Goal: Communication & Community: Participate in discussion

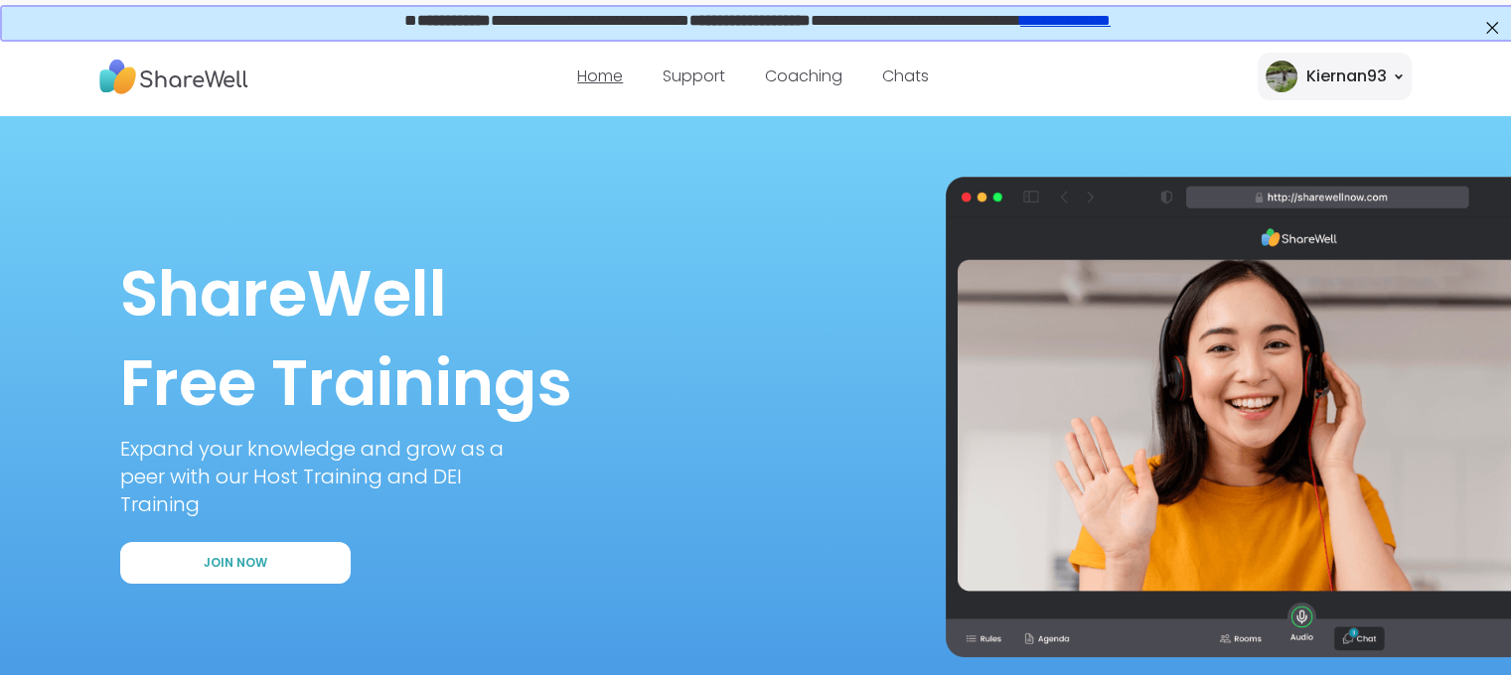
click at [590, 82] on link "Home" at bounding box center [600, 76] width 46 height 23
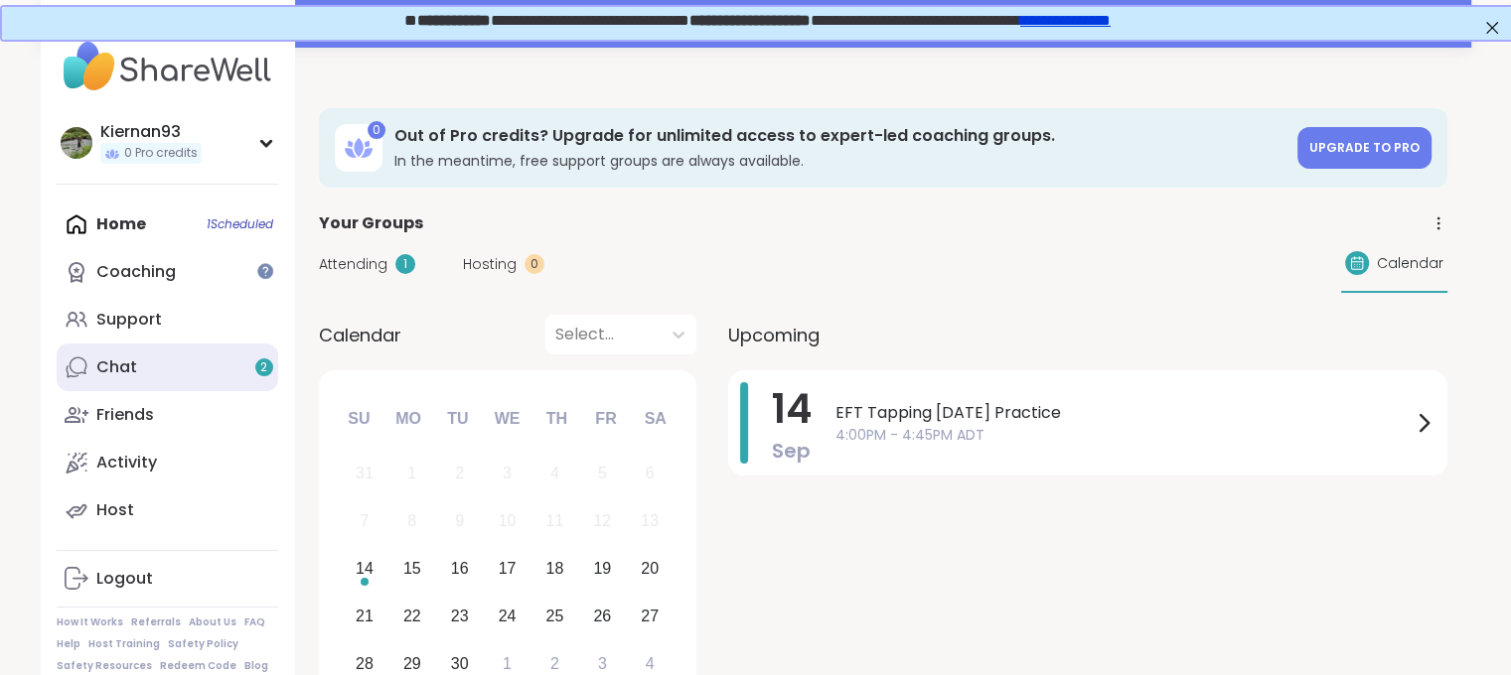
click at [174, 381] on link "Chat 2" at bounding box center [167, 368] width 221 height 48
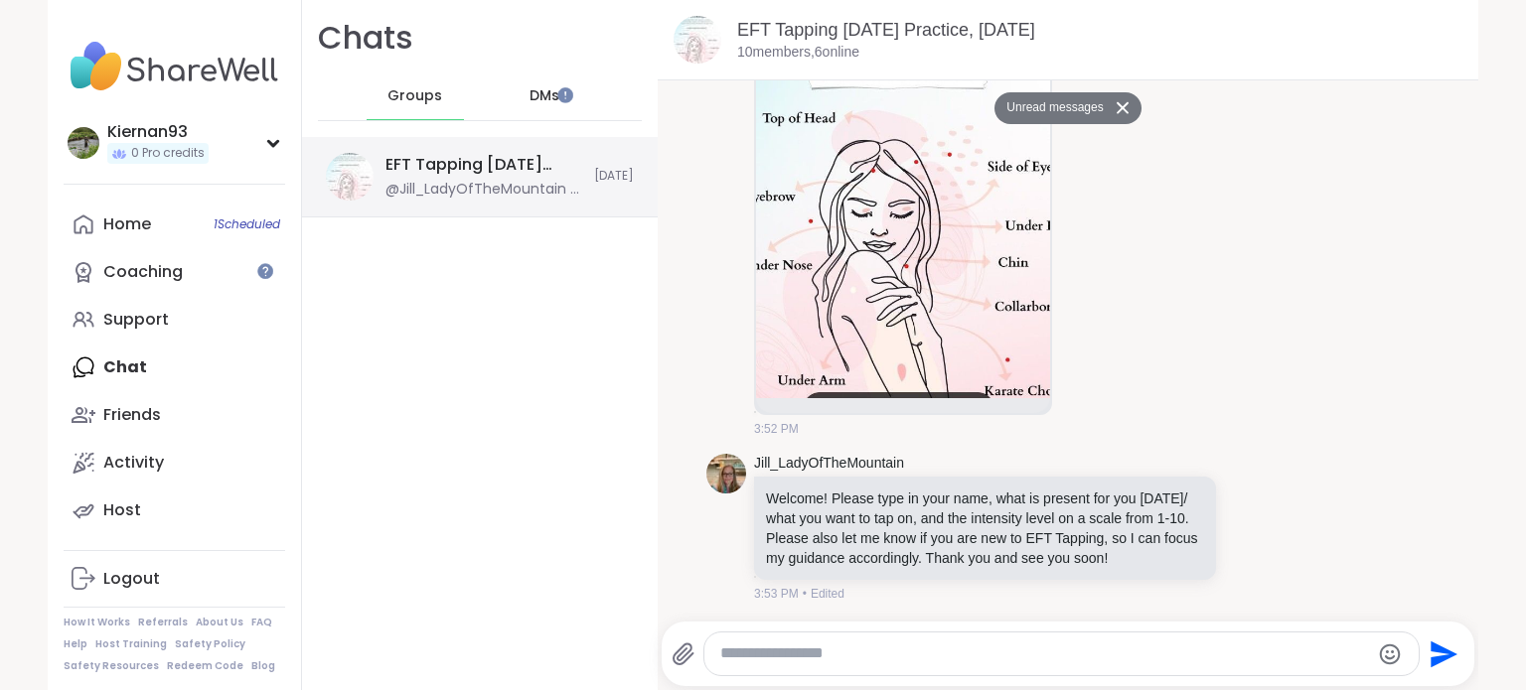
click at [429, 166] on div "EFT Tapping [DATE] Practice, [DATE]" at bounding box center [483, 165] width 197 height 22
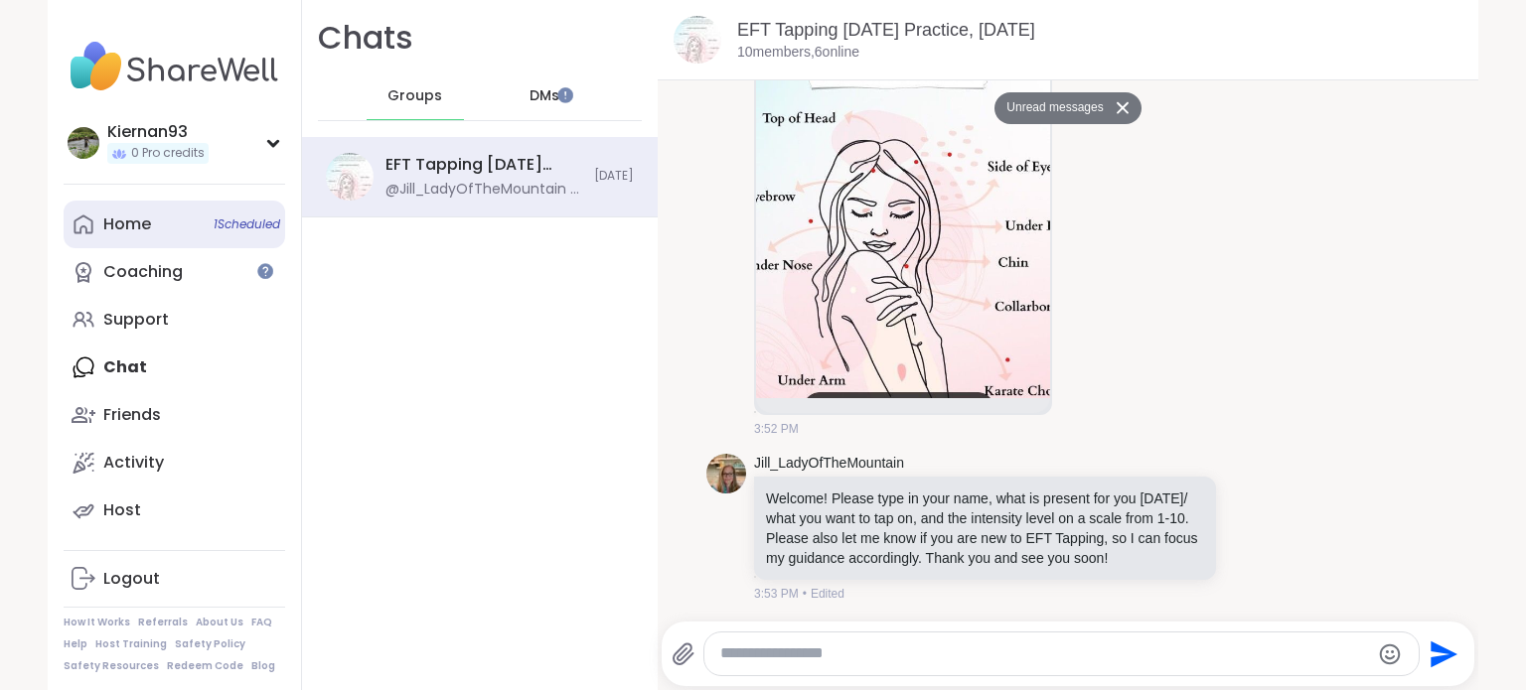
click at [91, 215] on link "Home 1 Scheduled" at bounding box center [174, 225] width 221 height 48
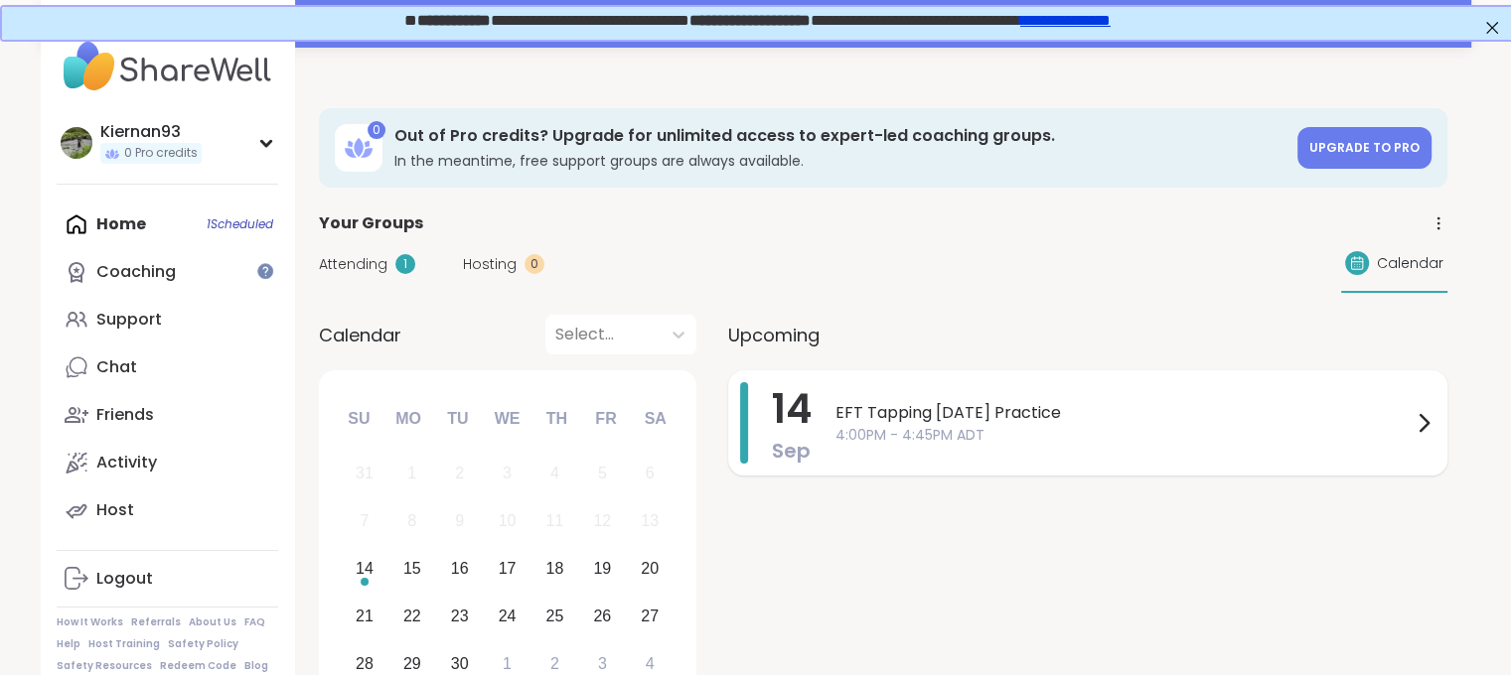
click at [926, 408] on span "EFT Tapping [DATE] Practice" at bounding box center [1123, 413] width 576 height 24
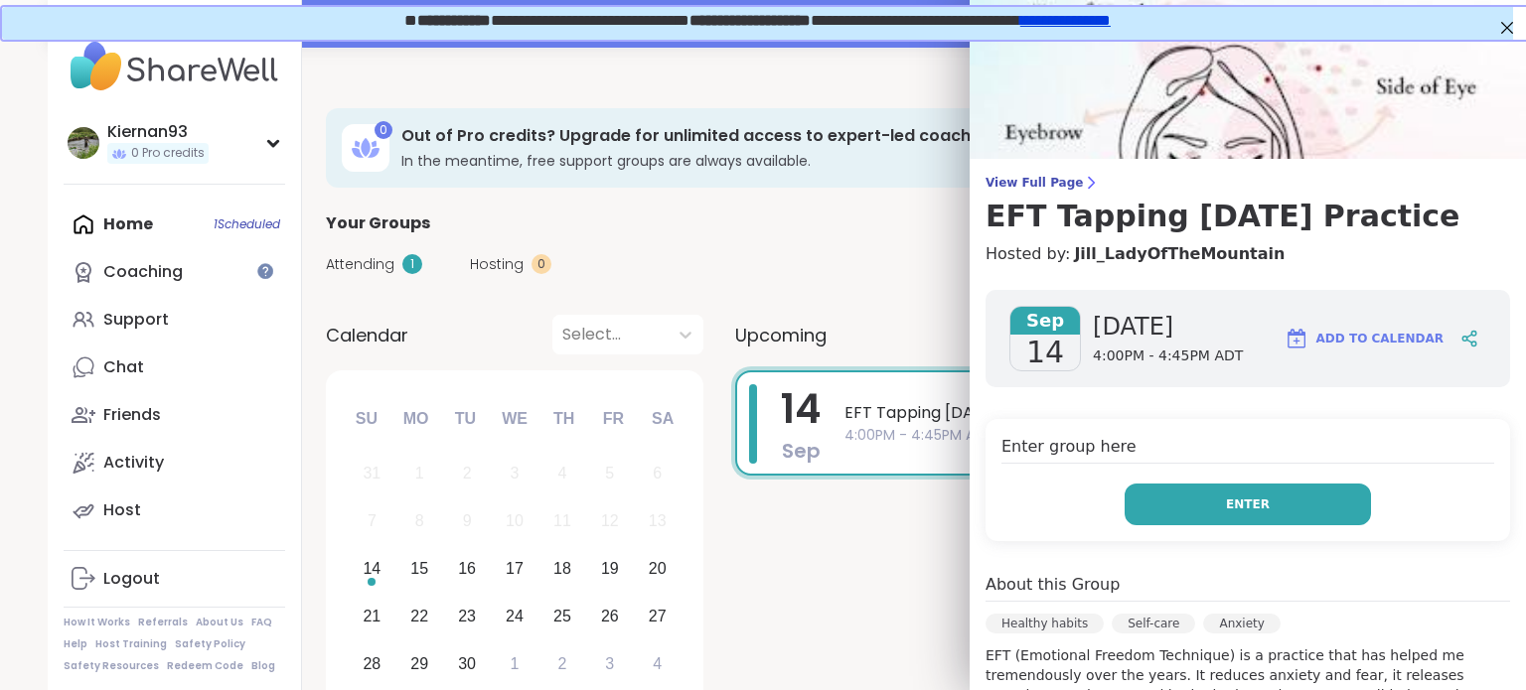
click at [1296, 500] on button "Enter" at bounding box center [1247, 505] width 246 height 42
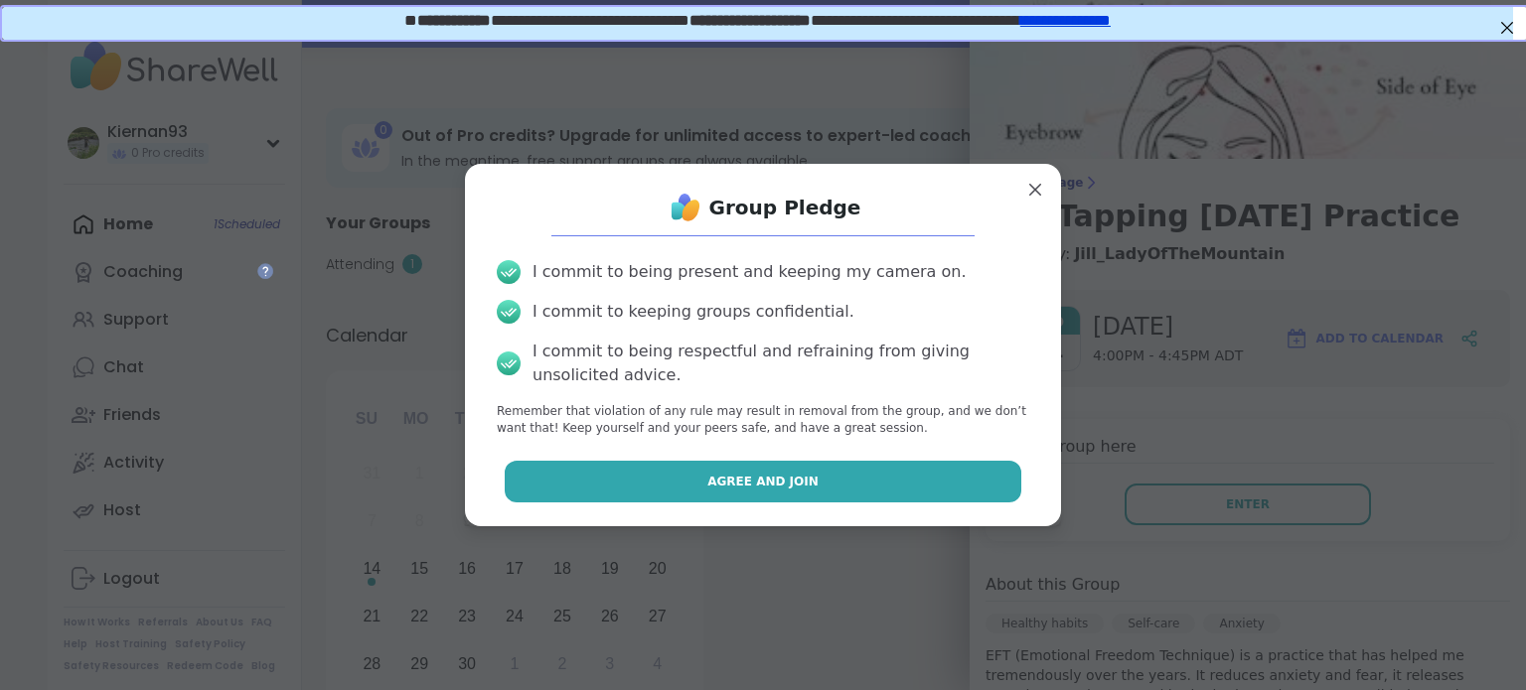
click at [804, 477] on button "Agree and Join" at bounding box center [763, 482] width 517 height 42
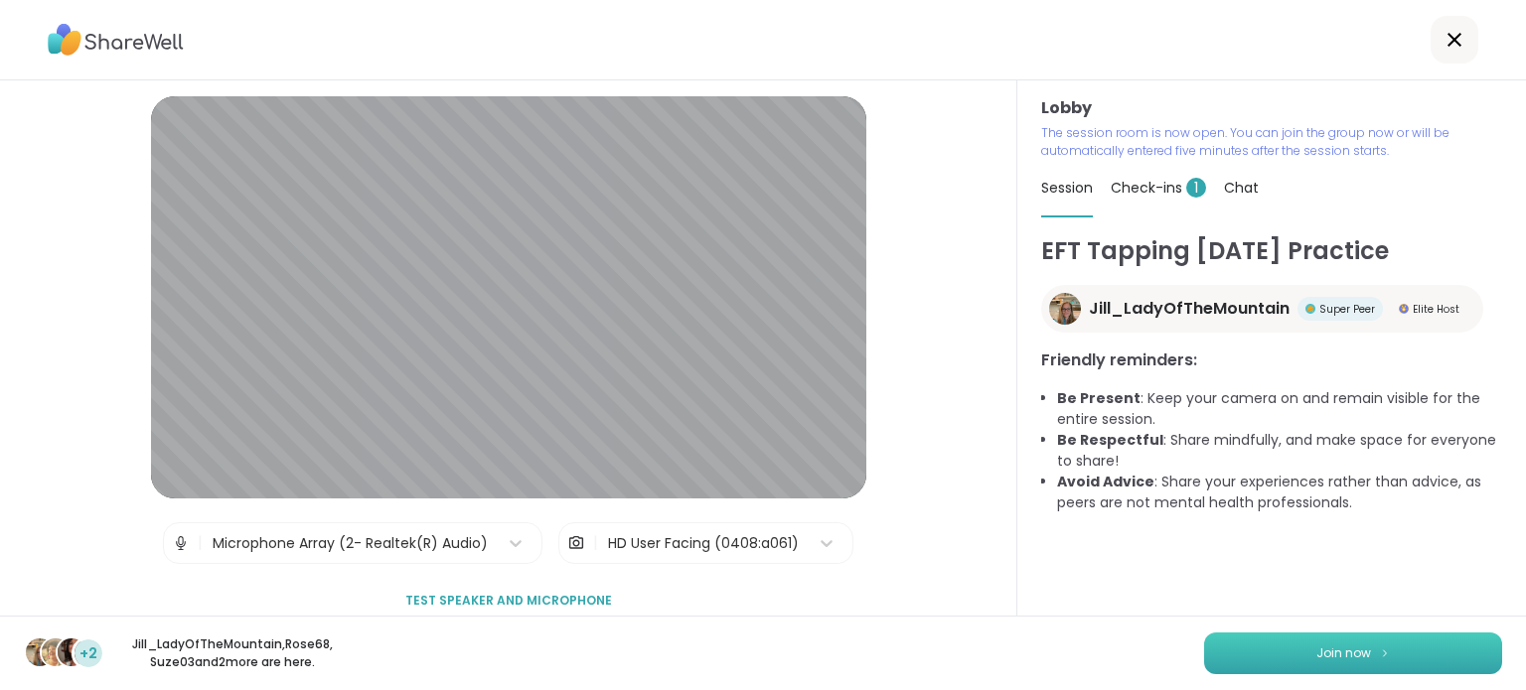
click at [1295, 654] on button "Join now" at bounding box center [1353, 654] width 298 height 42
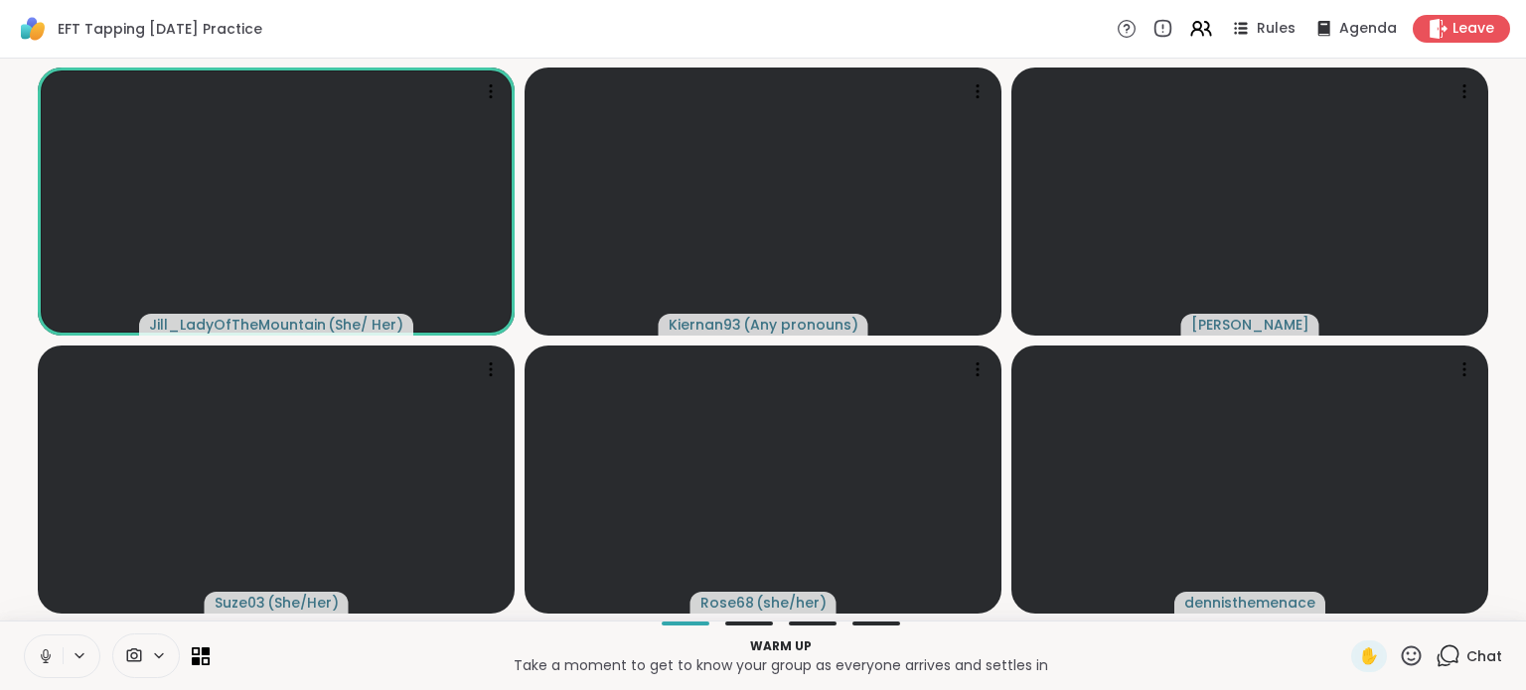
click at [44, 655] on icon at bounding box center [46, 657] width 18 height 18
click at [1466, 655] on span "Chat" at bounding box center [1484, 657] width 36 height 20
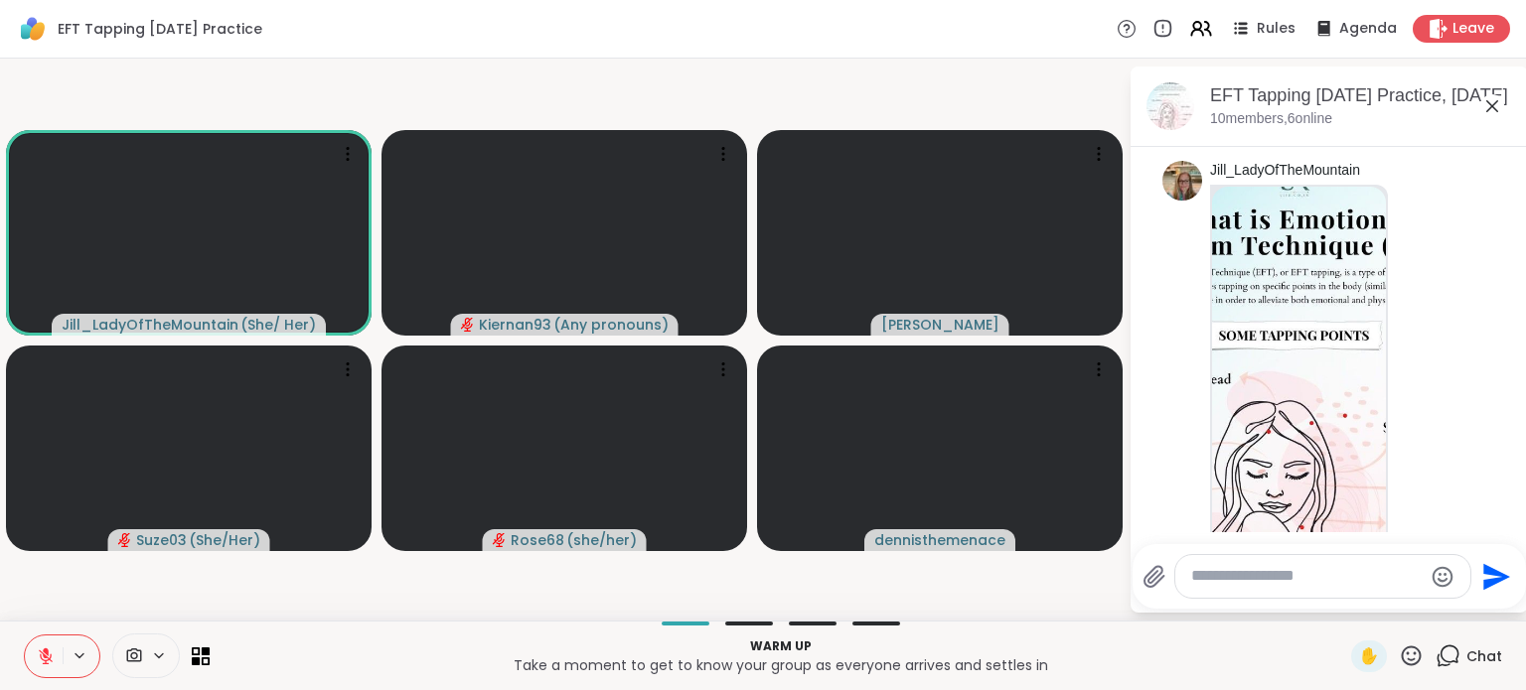
scroll to position [219, 0]
click at [1282, 427] on img at bounding box center [1299, 423] width 174 height 473
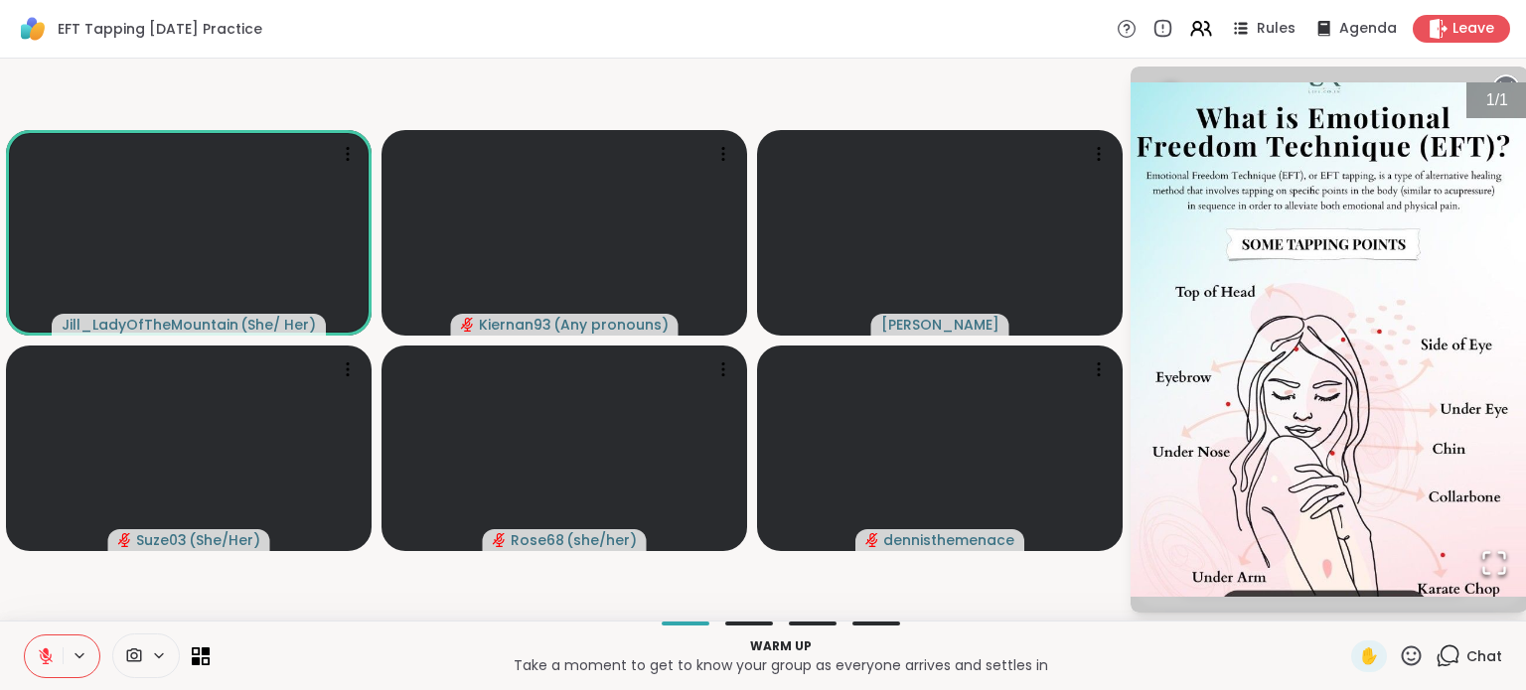
click at [1319, 390] on img "Go to Slide 1" at bounding box center [1328, 339] width 397 height 515
click at [1506, 77] on circle at bounding box center [1506, 88] width 24 height 24
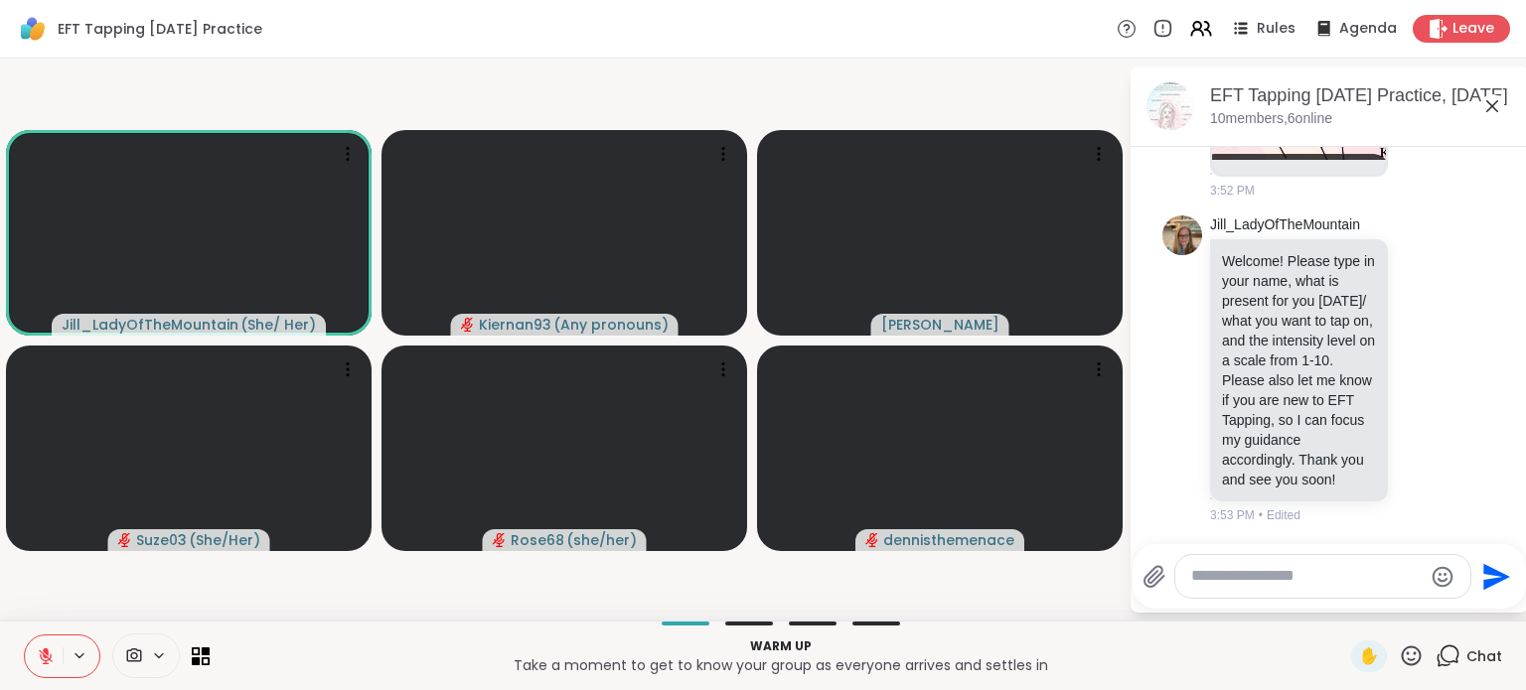
scroll to position [775, 0]
click at [1311, 570] on textarea "Type your message" at bounding box center [1306, 576] width 231 height 21
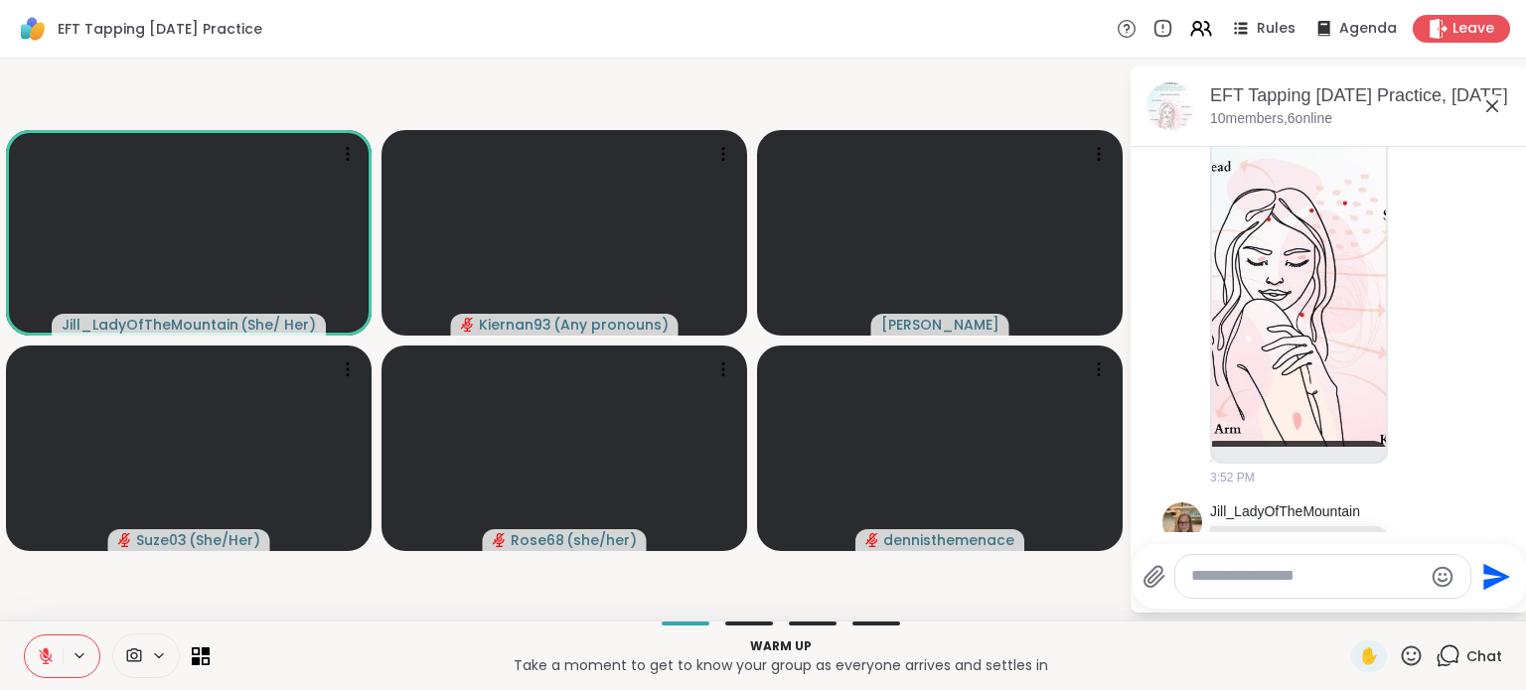
scroll to position [429, 0]
click at [1270, 328] on img at bounding box center [1299, 212] width 174 height 473
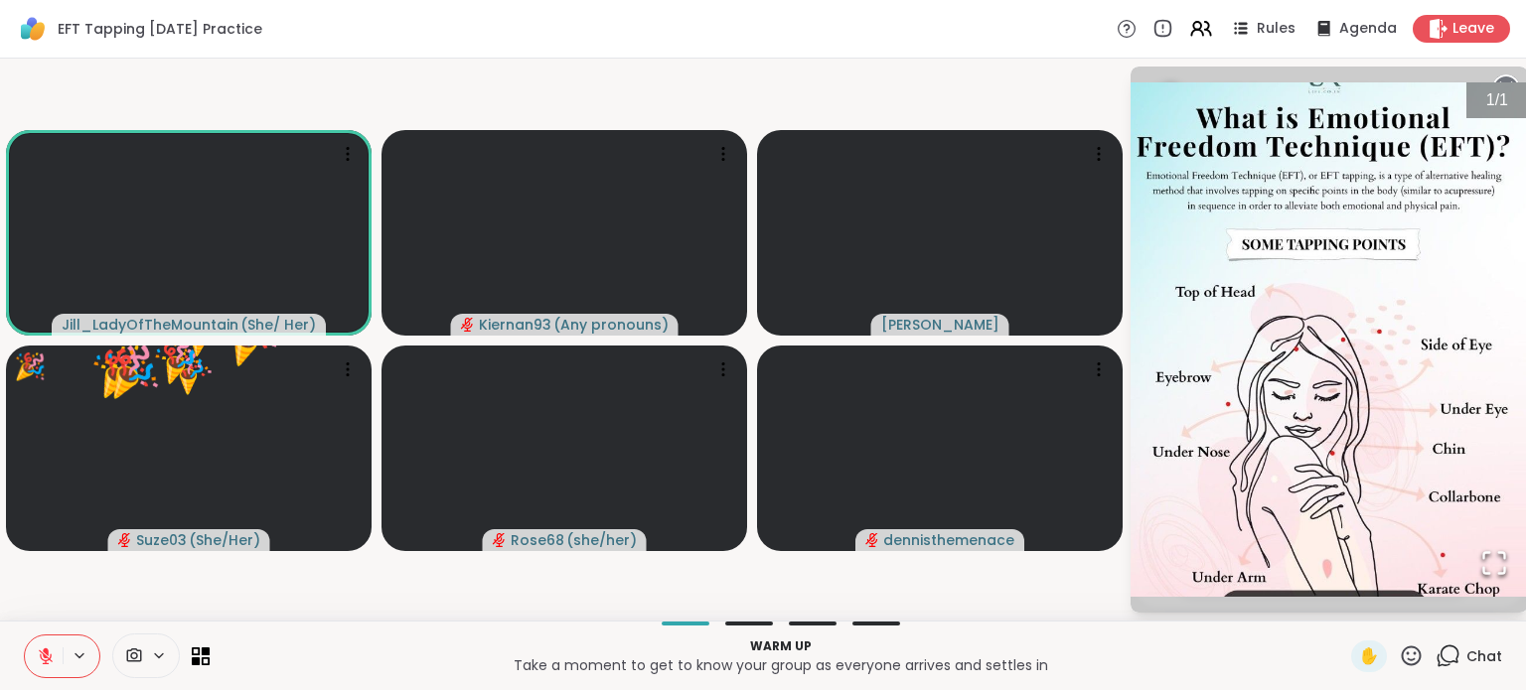
click at [1417, 460] on img "Go to Slide 1" at bounding box center [1328, 339] width 397 height 515
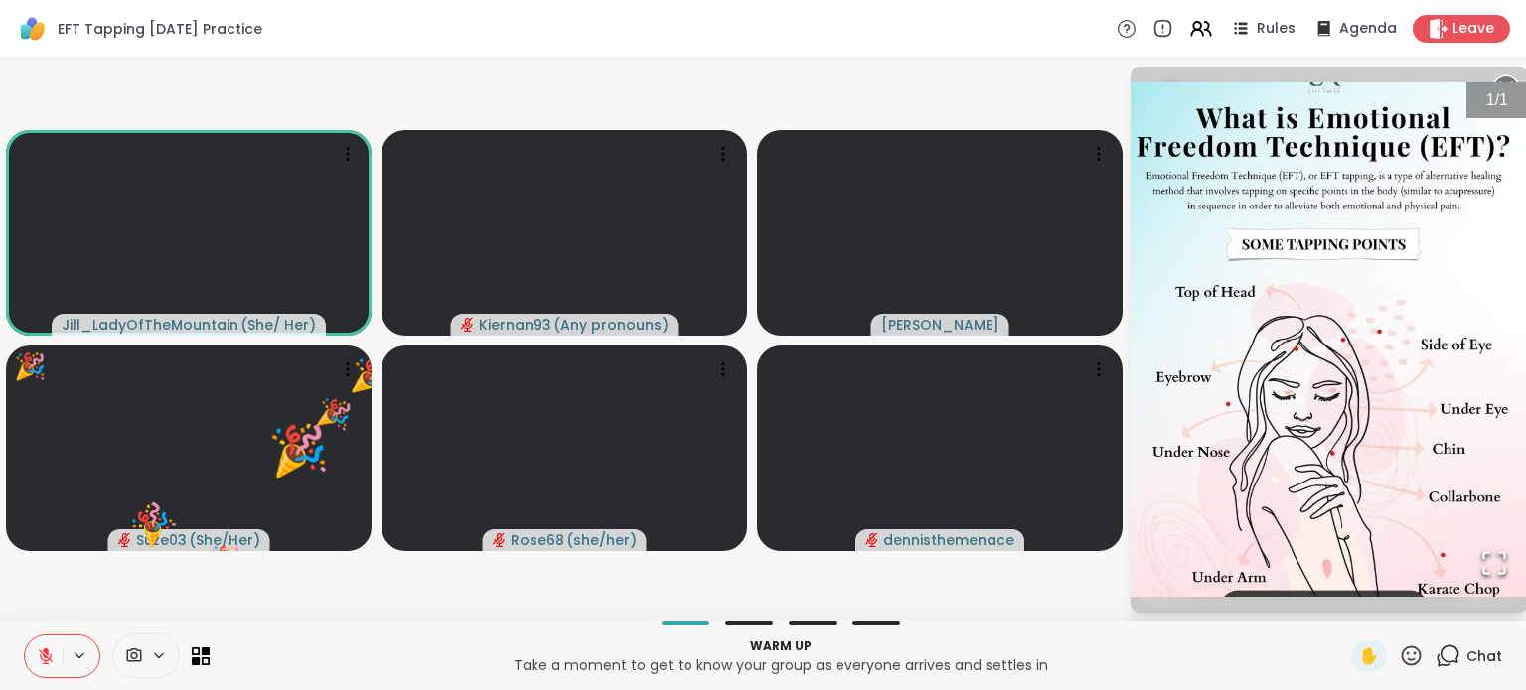
click at [1498, 560] on icon "Open Fullscreen" at bounding box center [1494, 563] width 28 height 28
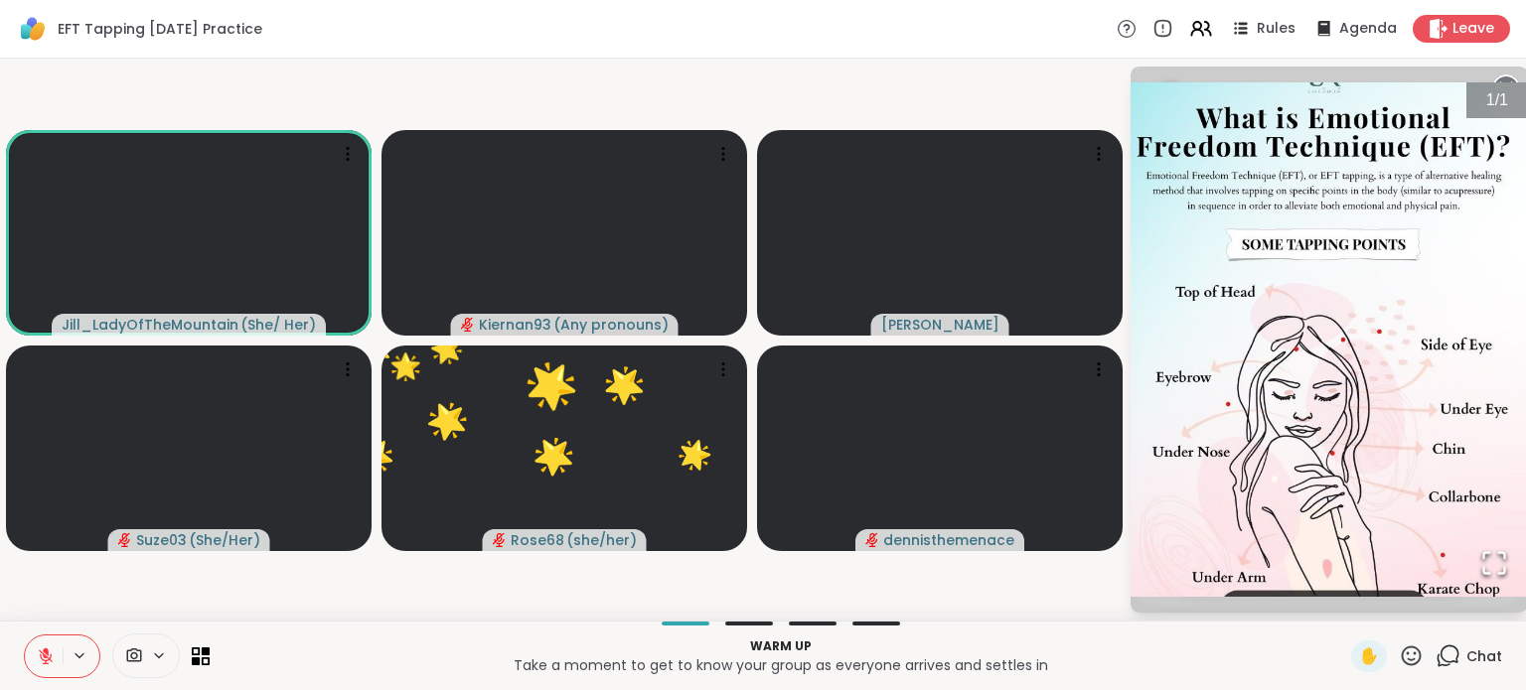
click at [1498, 78] on icon at bounding box center [1506, 88] width 28 height 28
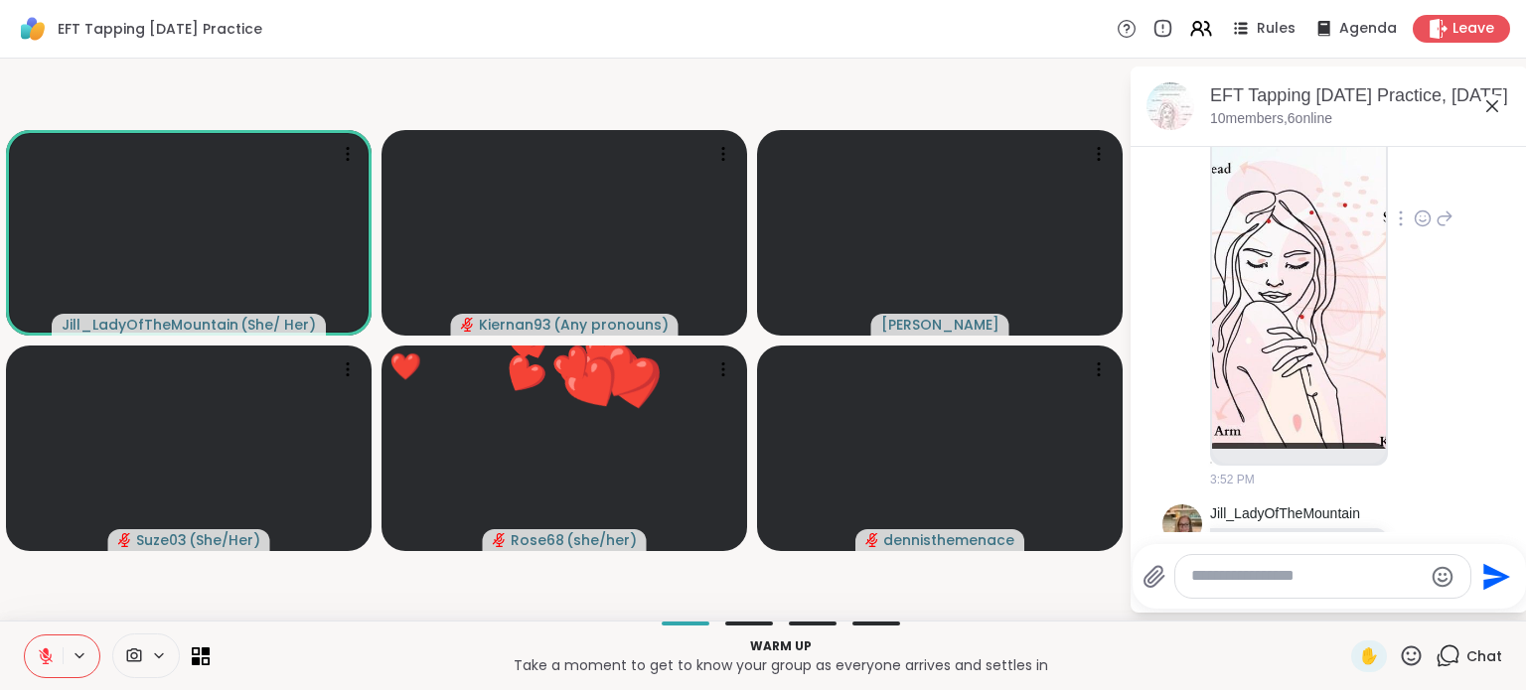
scroll to position [775, 0]
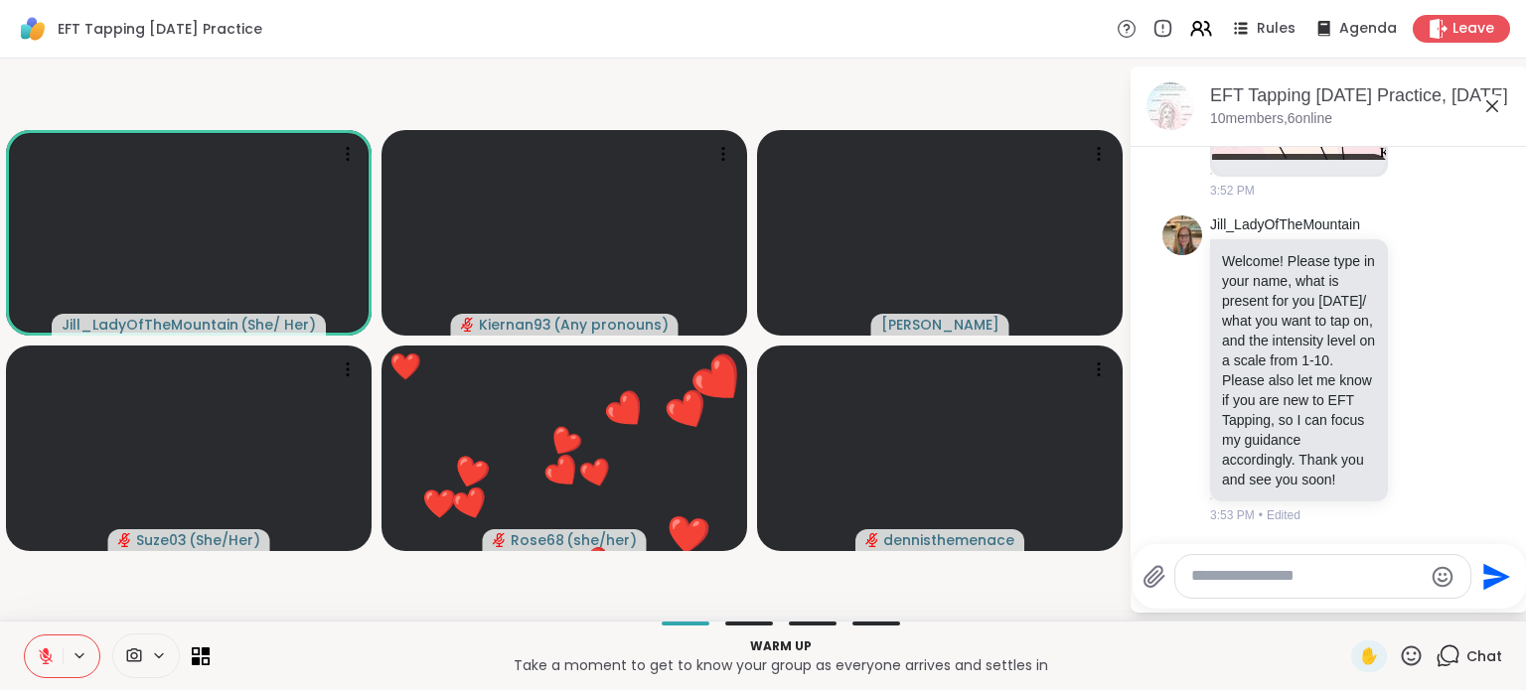
click at [1283, 579] on textarea "Type your message" at bounding box center [1306, 576] width 231 height 21
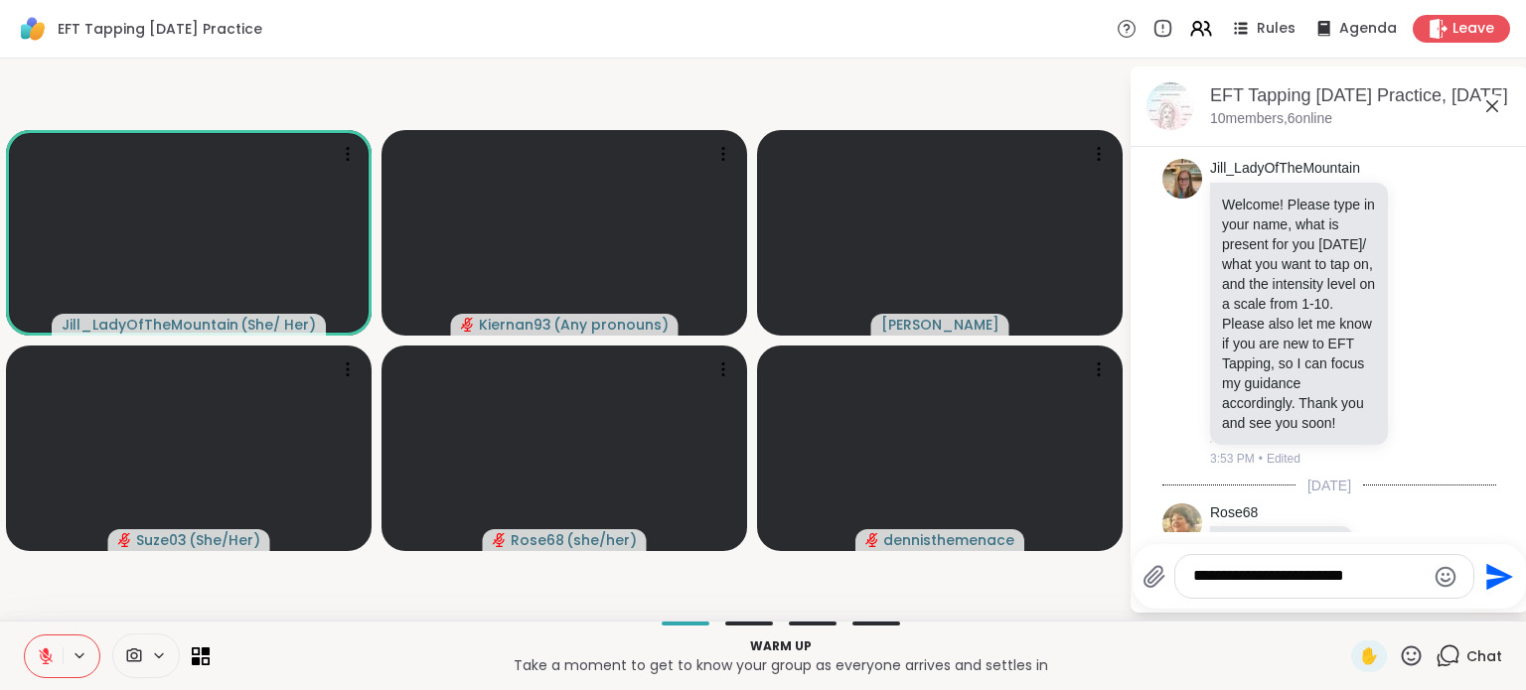
scroll to position [900, 0]
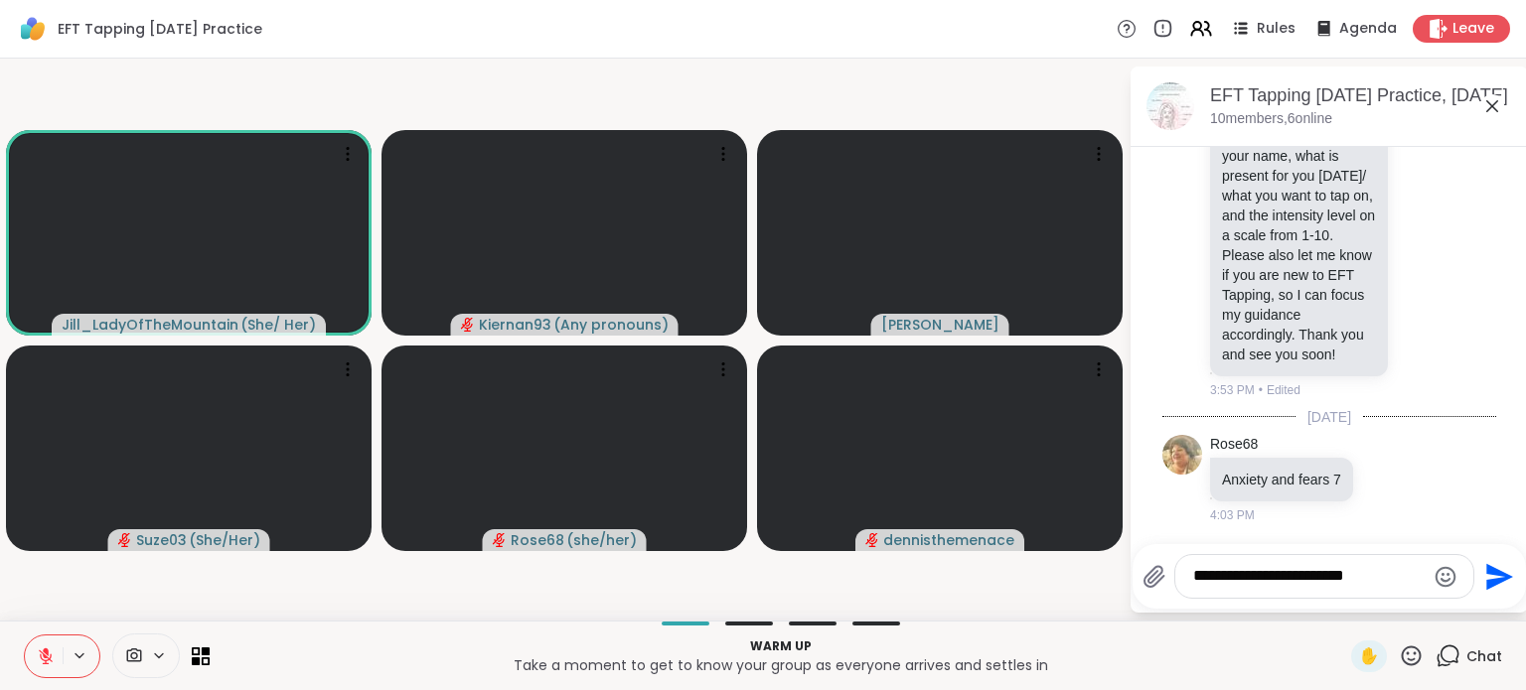
type textarea "**********"
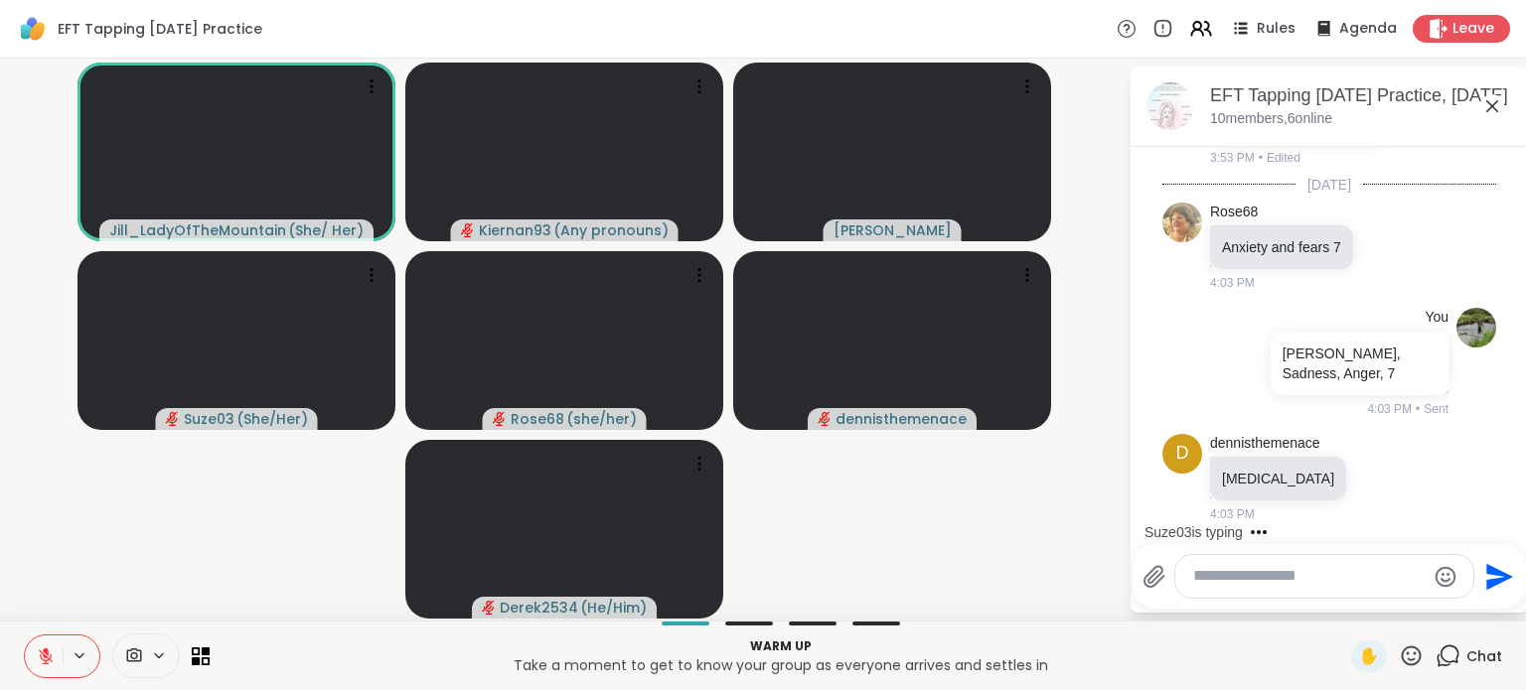
scroll to position [1159, 0]
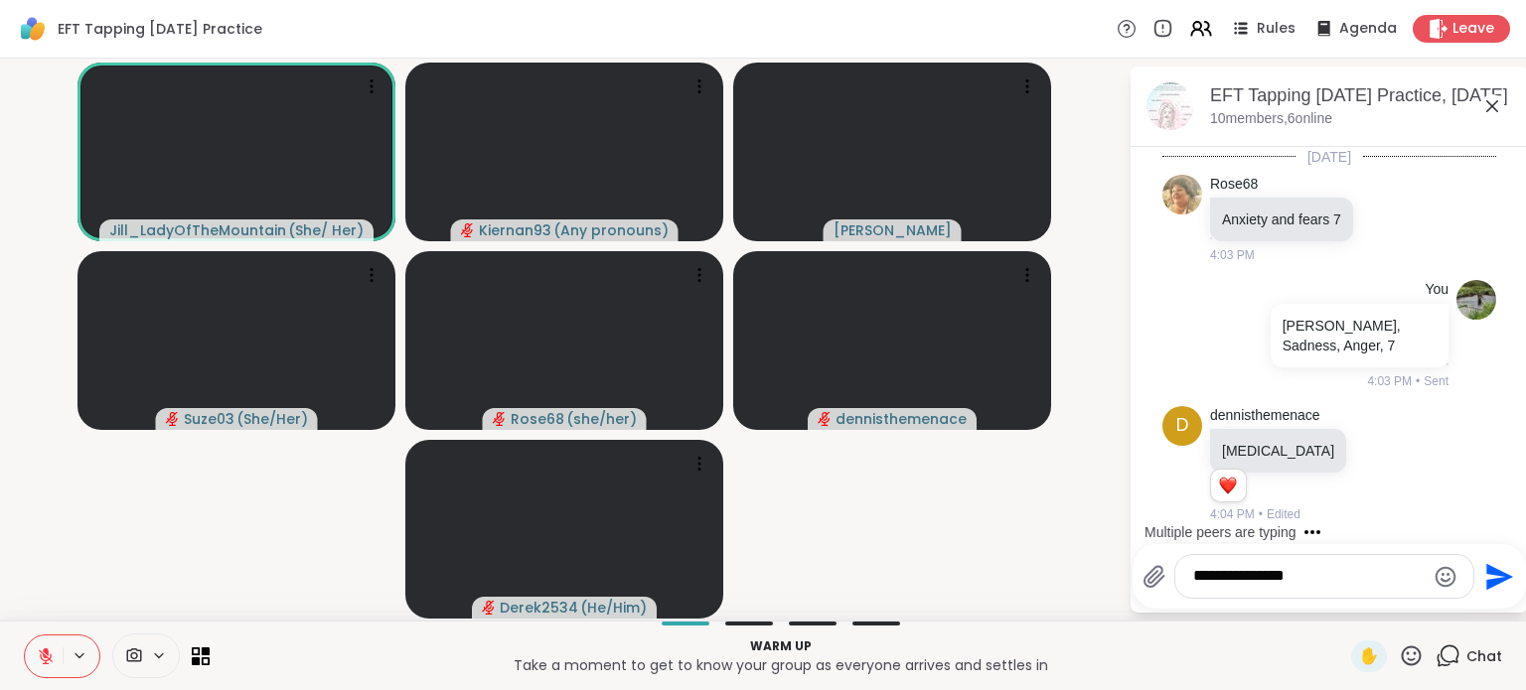
type textarea "**********"
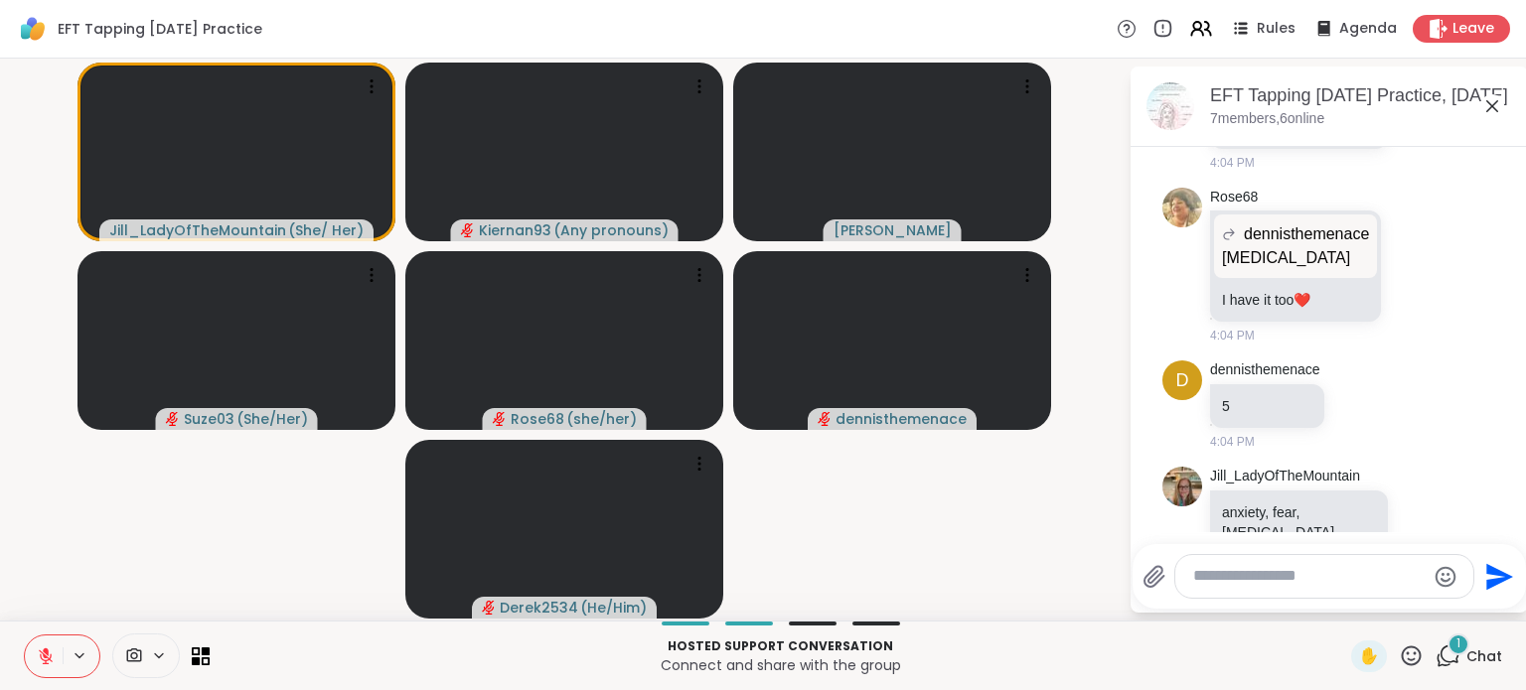
scroll to position [1978, 0]
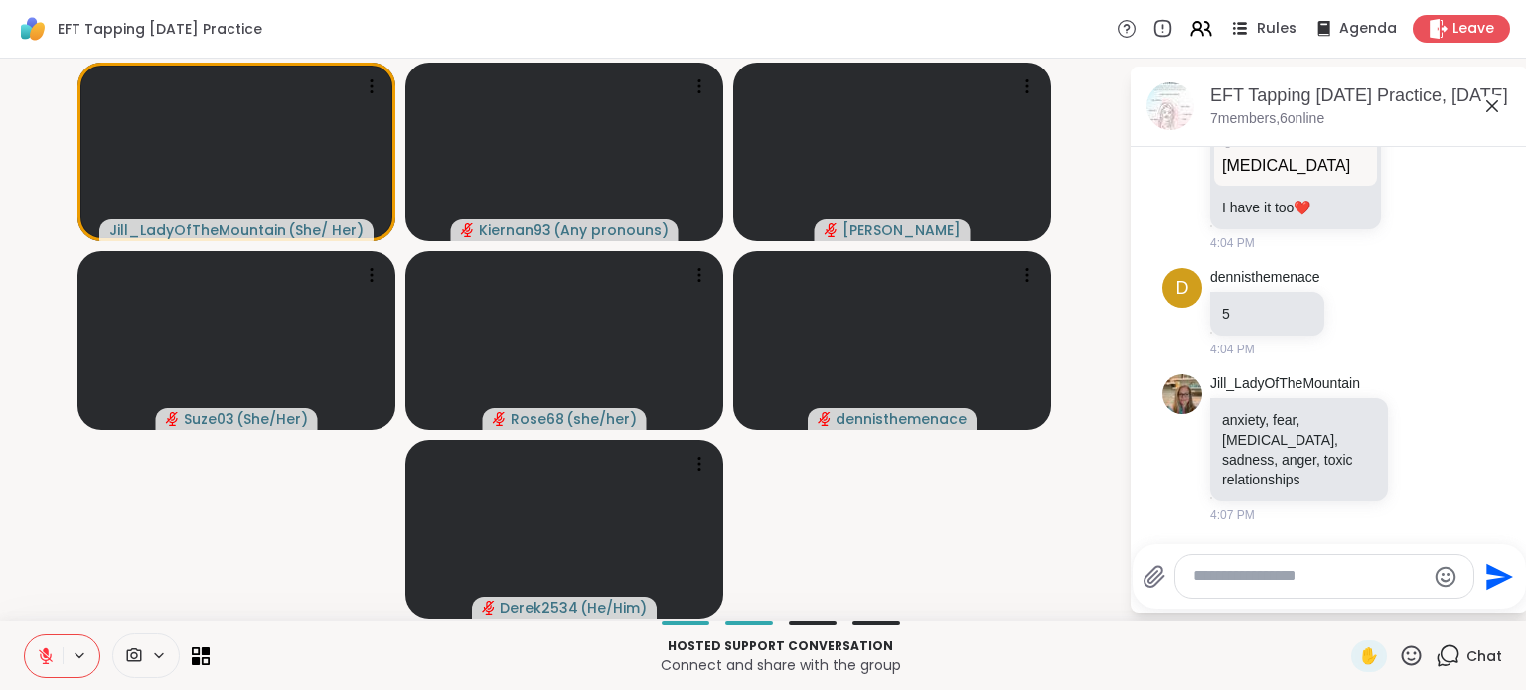
click at [1263, 32] on span "Rules" at bounding box center [1276, 29] width 41 height 21
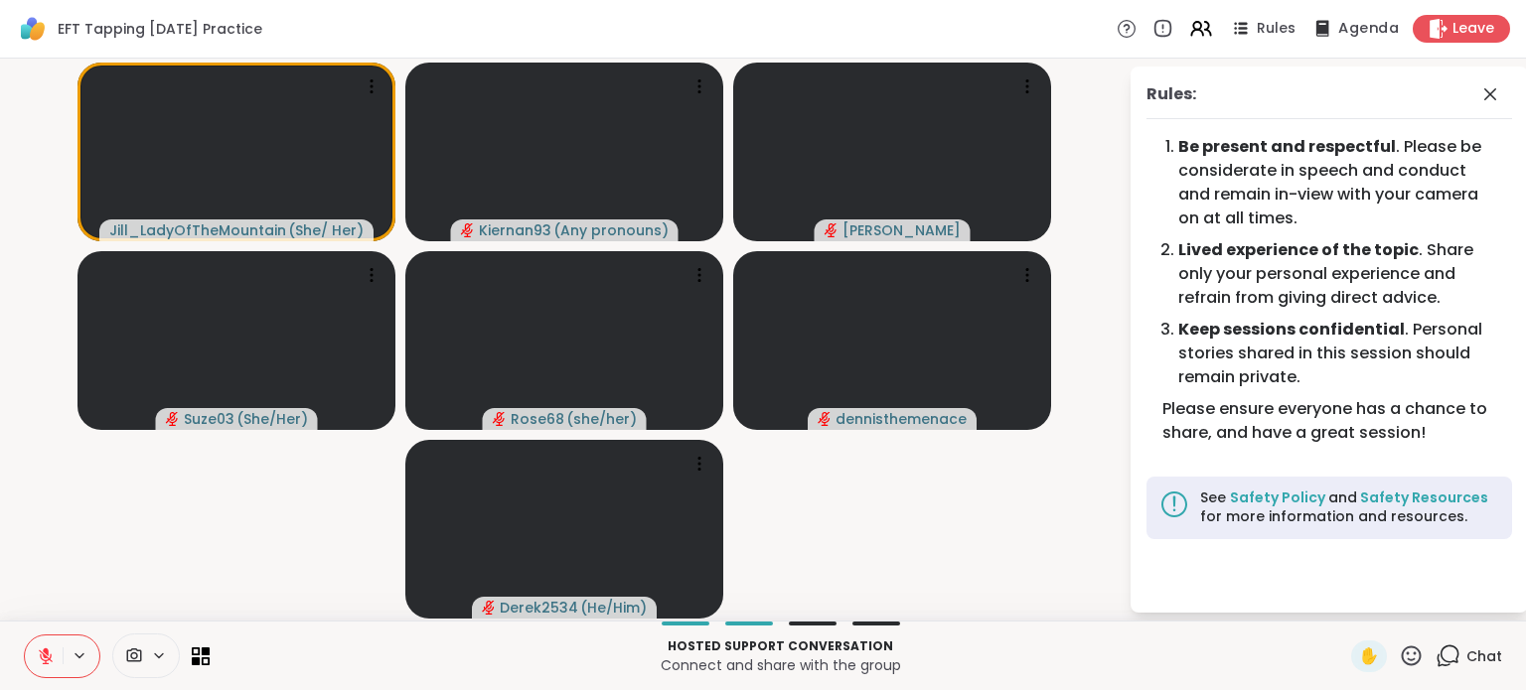
click at [1339, 28] on span "Agenda" at bounding box center [1368, 29] width 61 height 21
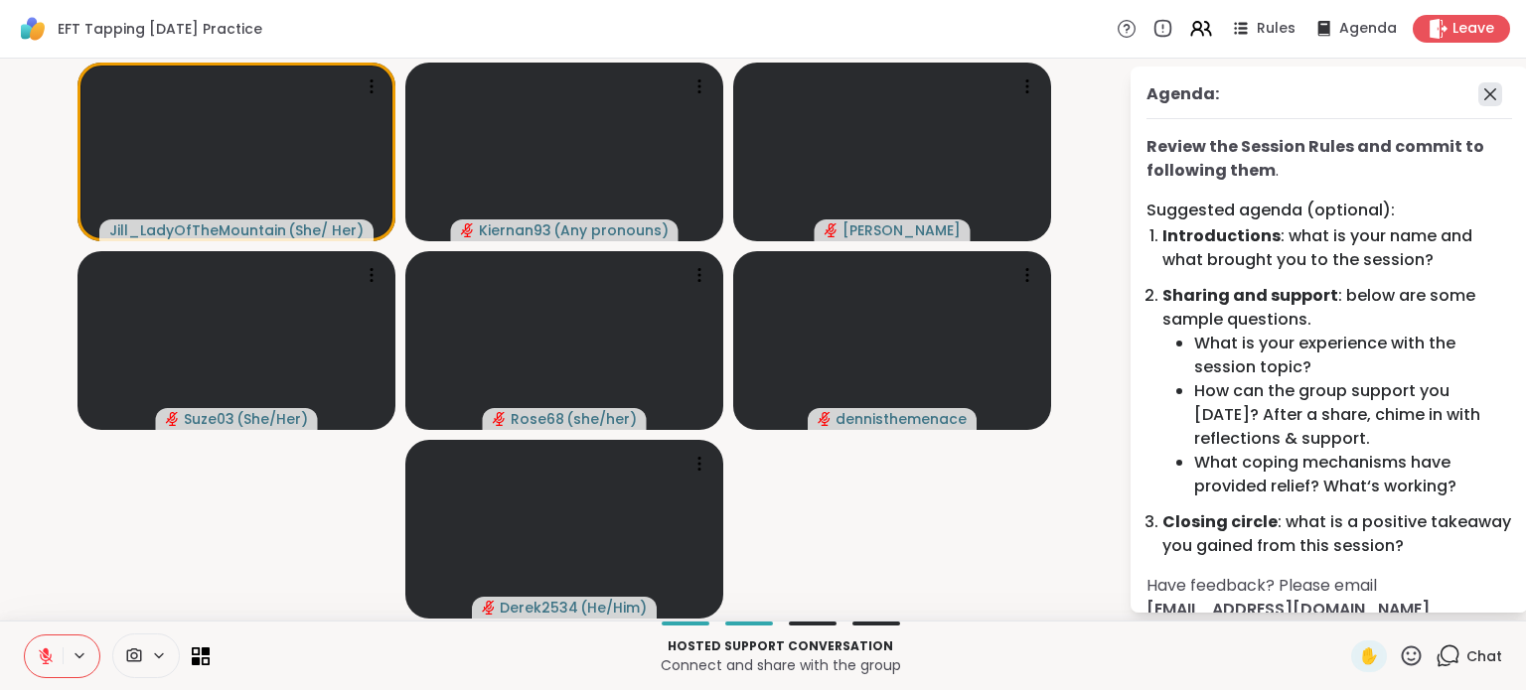
click at [1484, 91] on icon at bounding box center [1490, 94] width 12 height 12
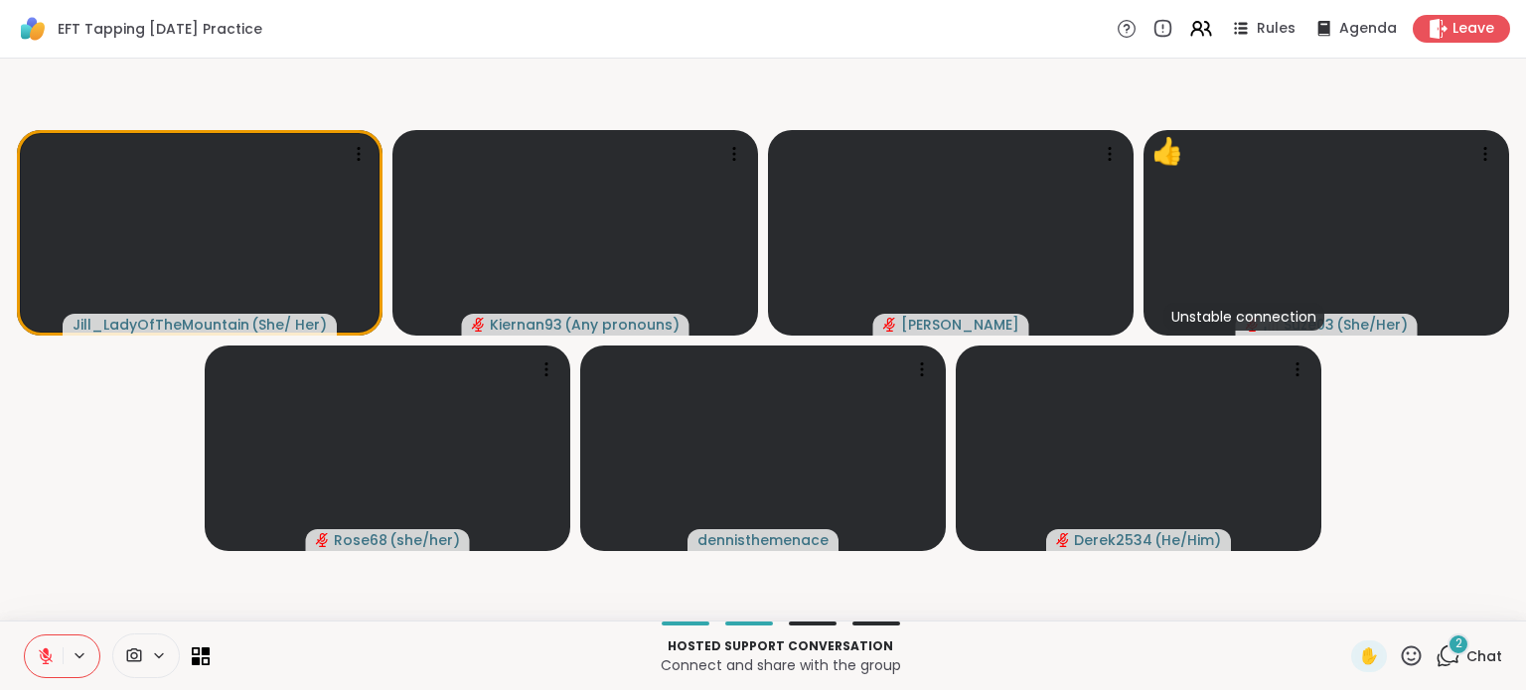
click at [1447, 635] on div "2" at bounding box center [1458, 645] width 22 height 22
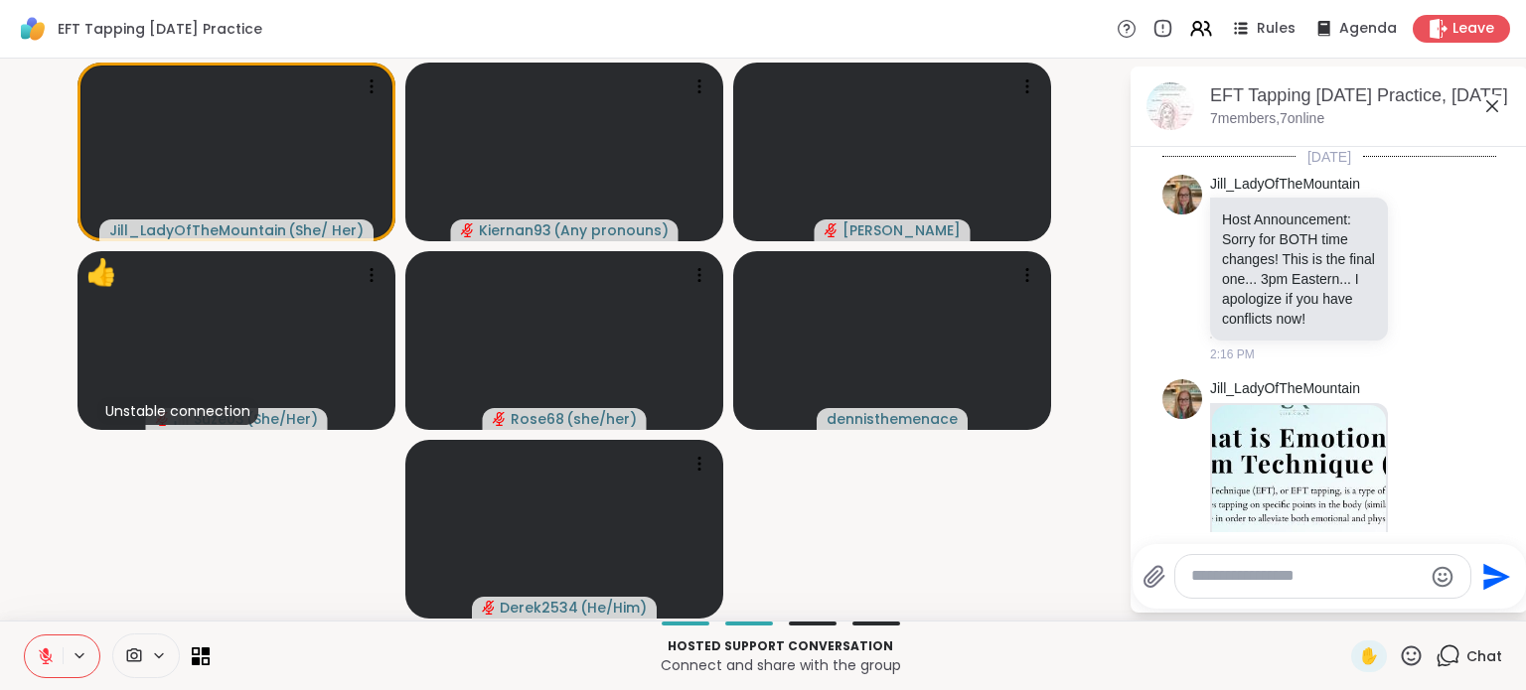
scroll to position [2293, 0]
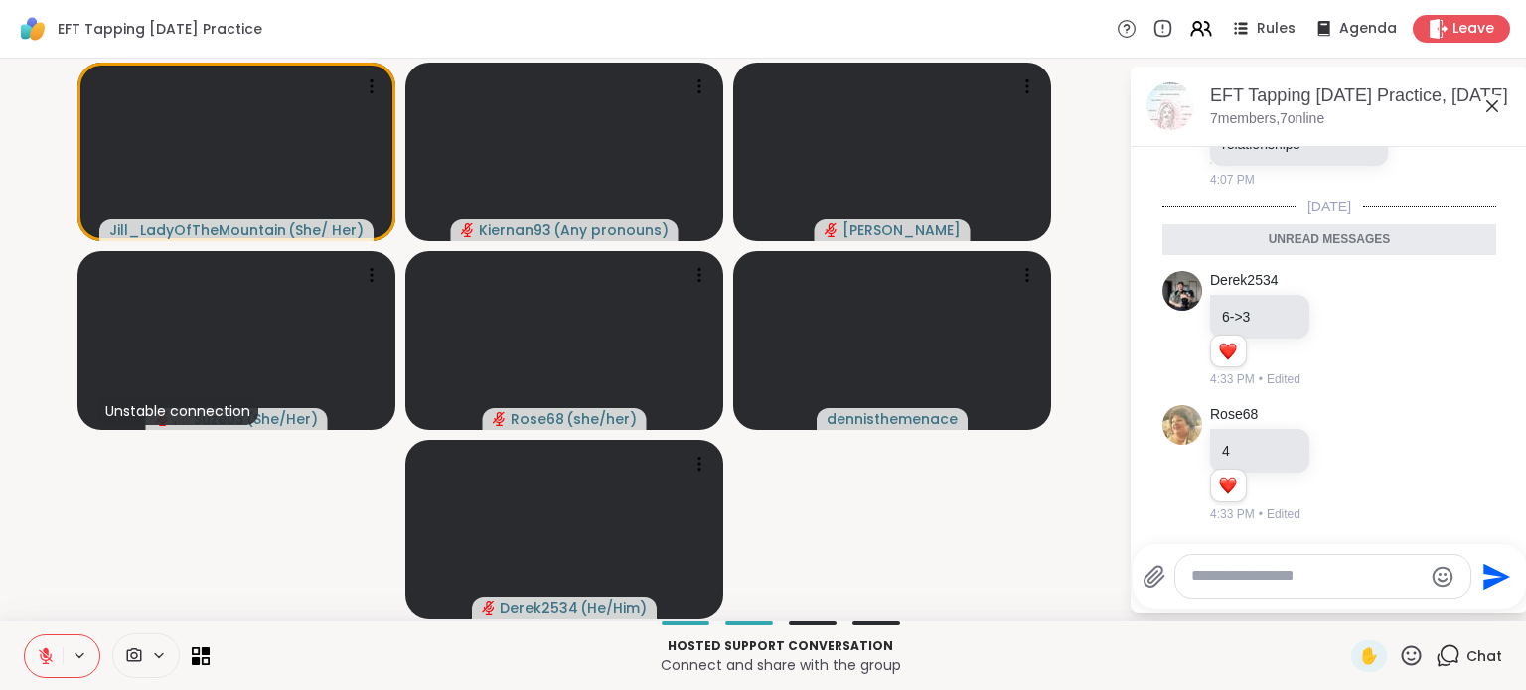
click at [1295, 575] on textarea "Type your message" at bounding box center [1306, 576] width 231 height 21
click at [1265, 580] on textarea "Type your message" at bounding box center [1306, 576] width 231 height 21
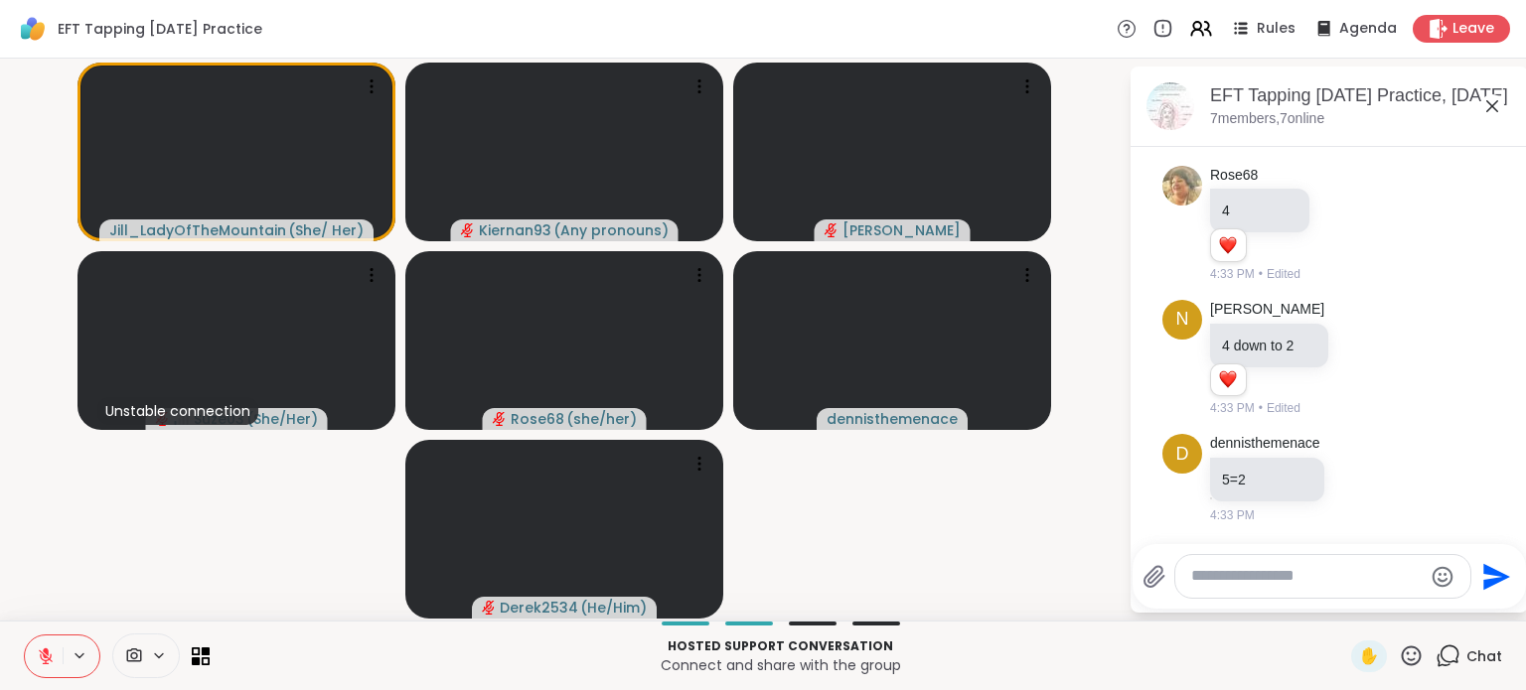
scroll to position [2515, 0]
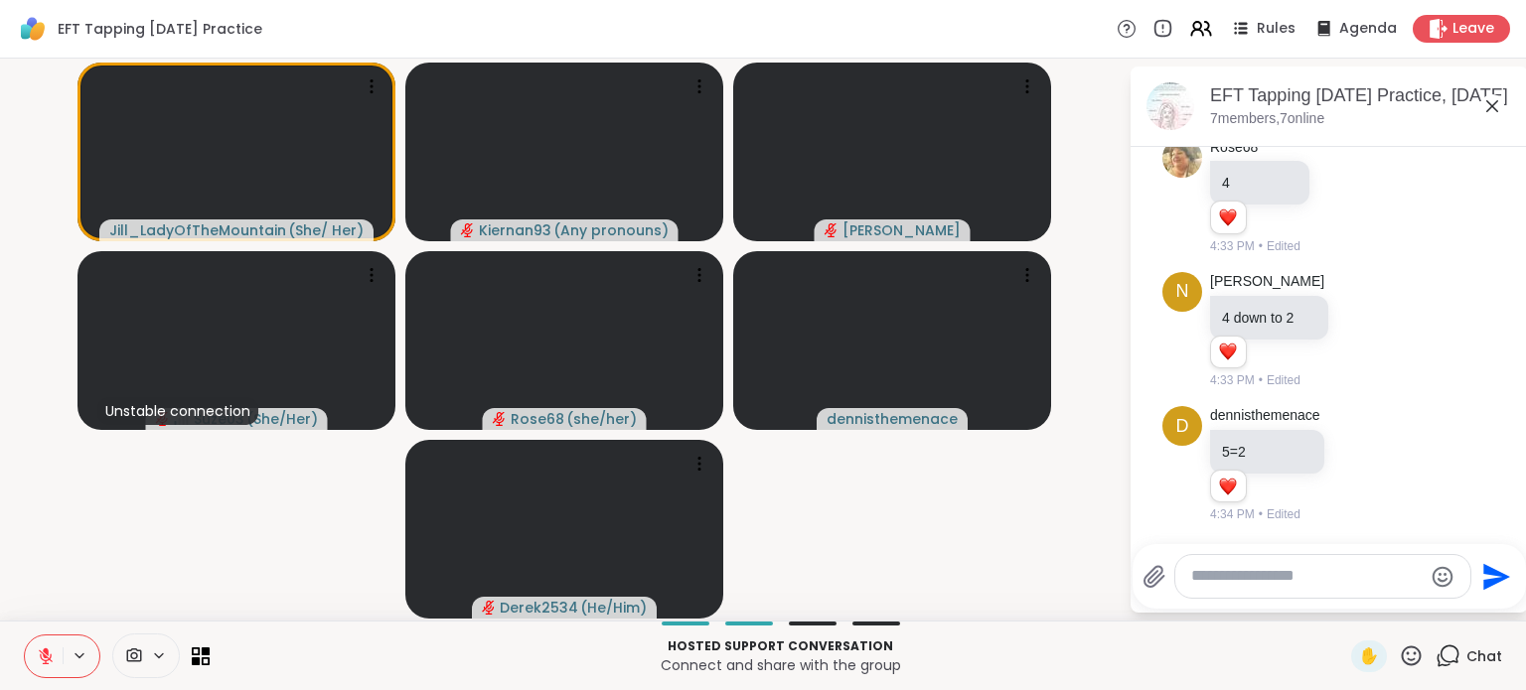
click at [45, 654] on icon at bounding box center [46, 652] width 6 height 8
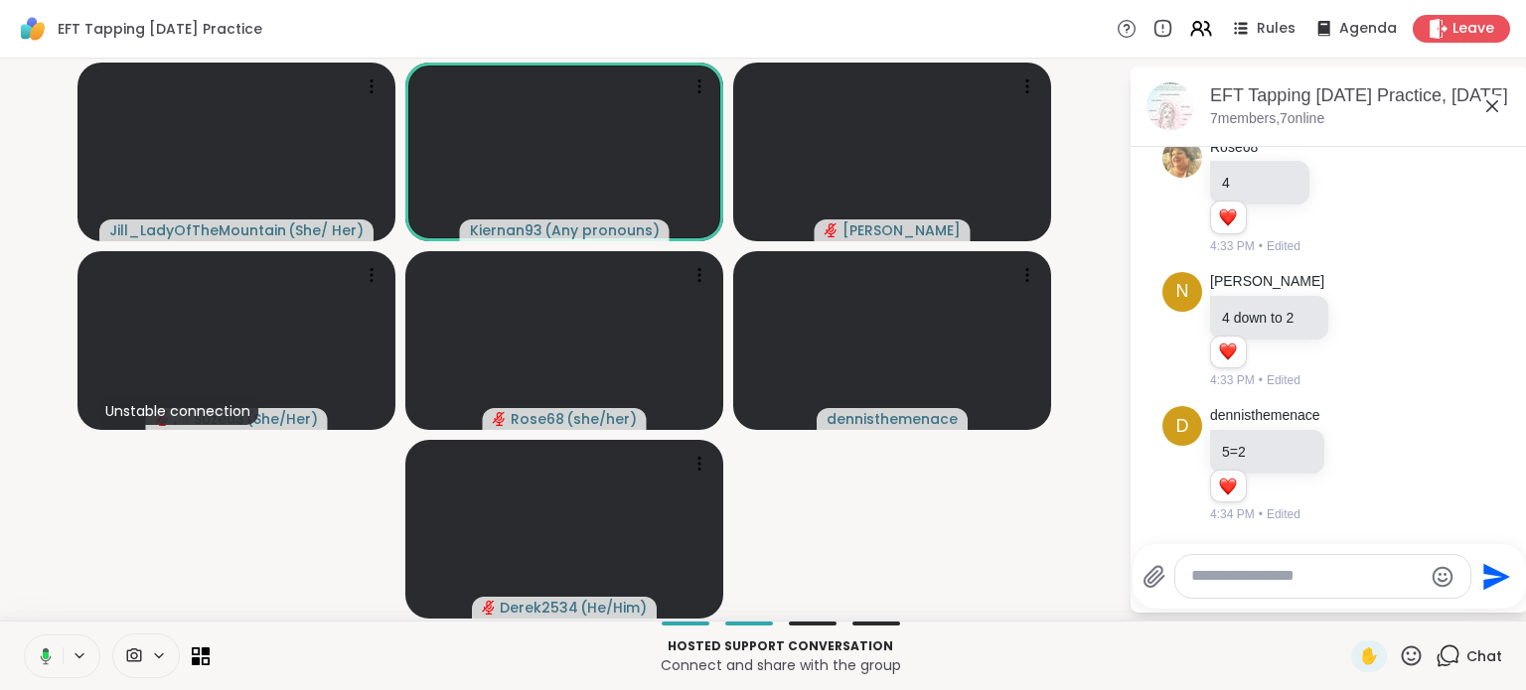
click at [45, 654] on icon at bounding box center [46, 656] width 6 height 8
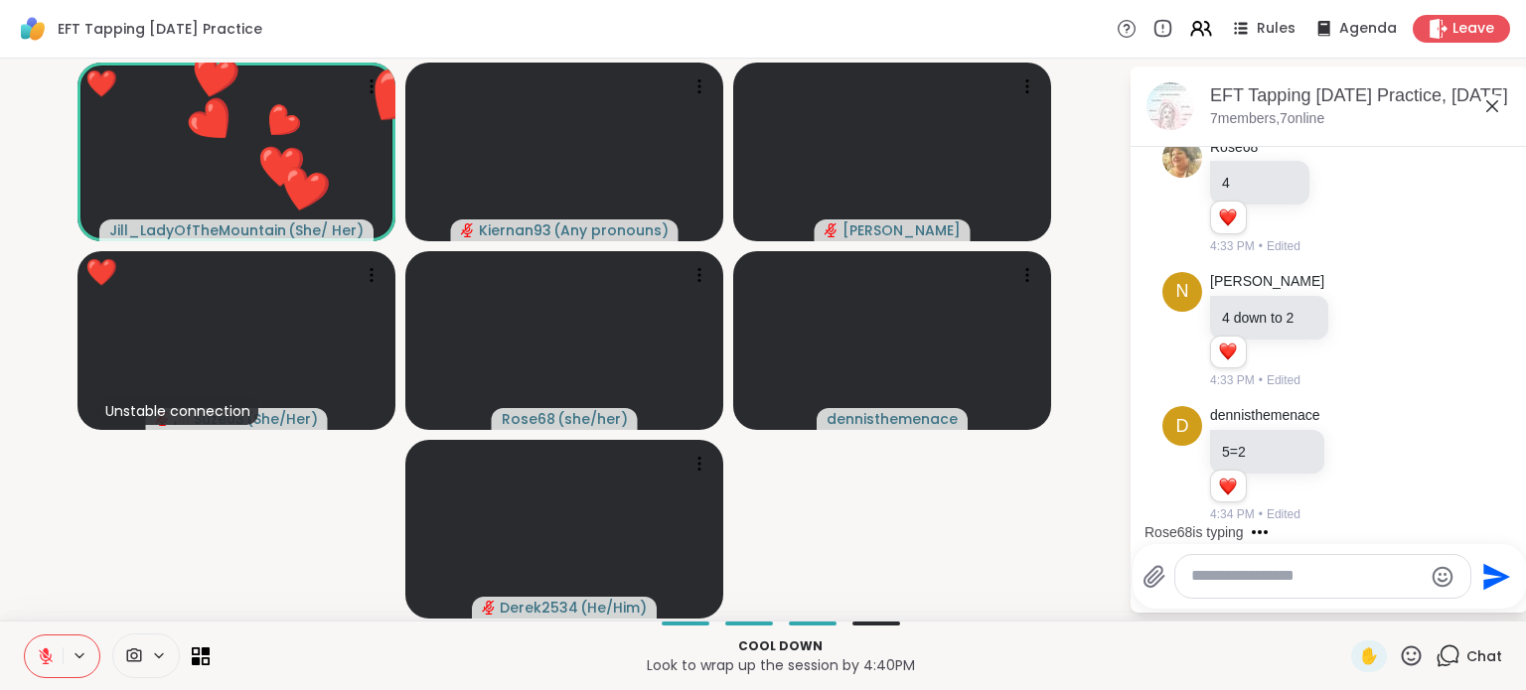
click at [1398, 657] on icon at bounding box center [1410, 656] width 25 height 25
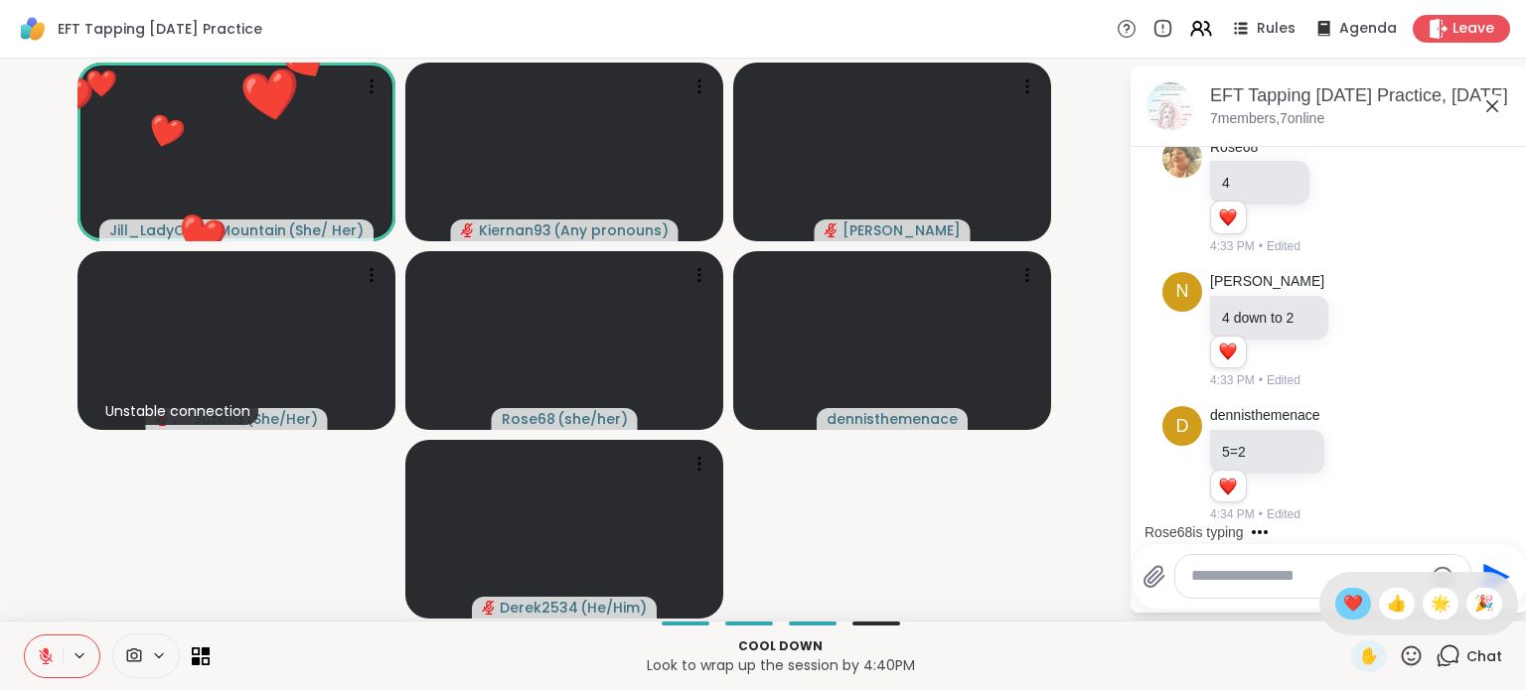
scroll to position [2619, 0]
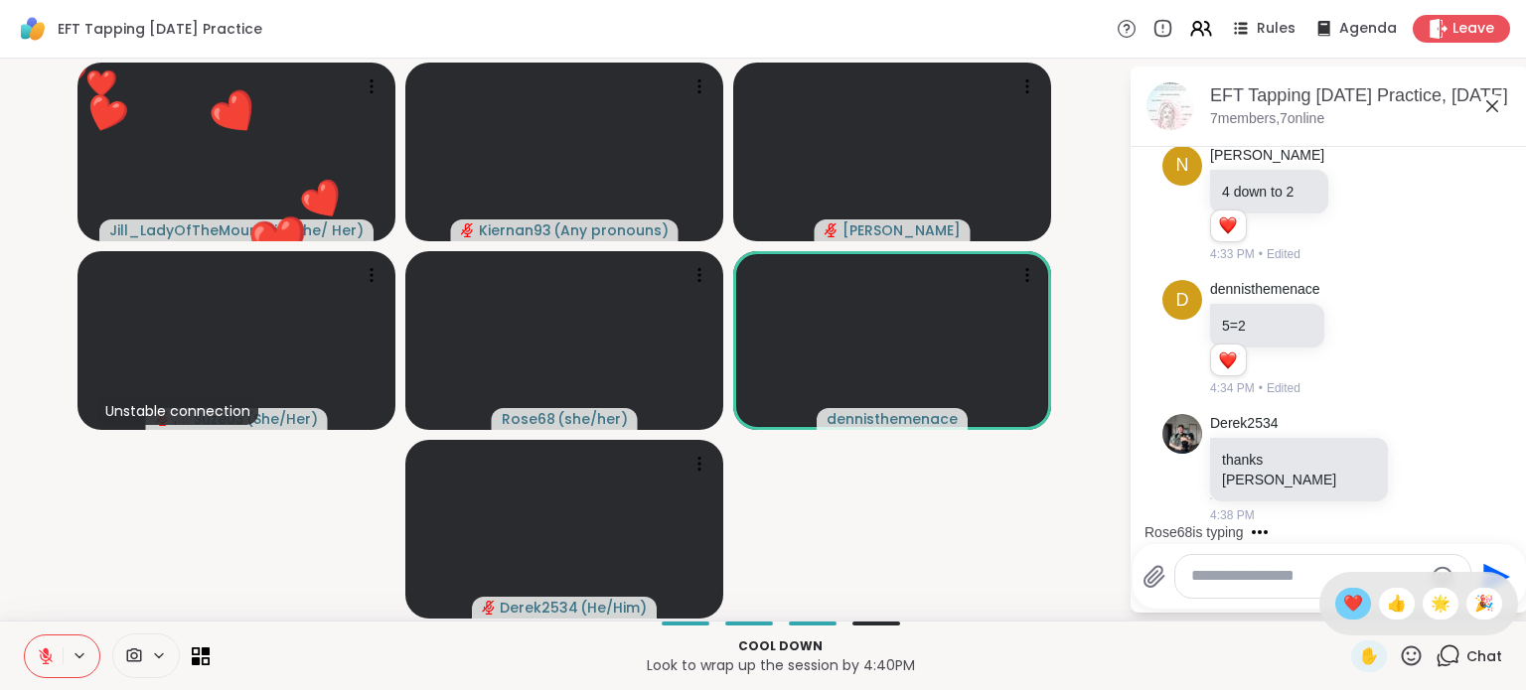
click at [1343, 611] on span "❤️" at bounding box center [1353, 604] width 20 height 24
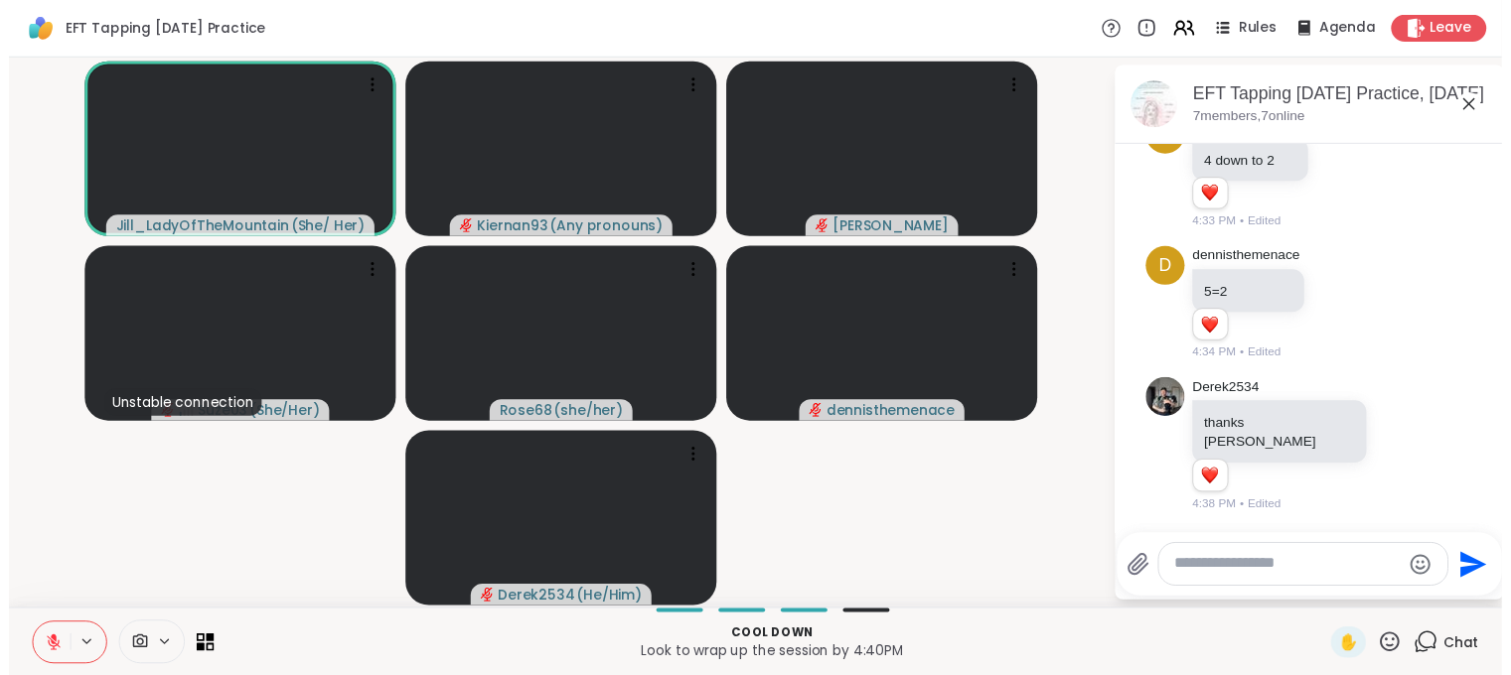
scroll to position [2773, 0]
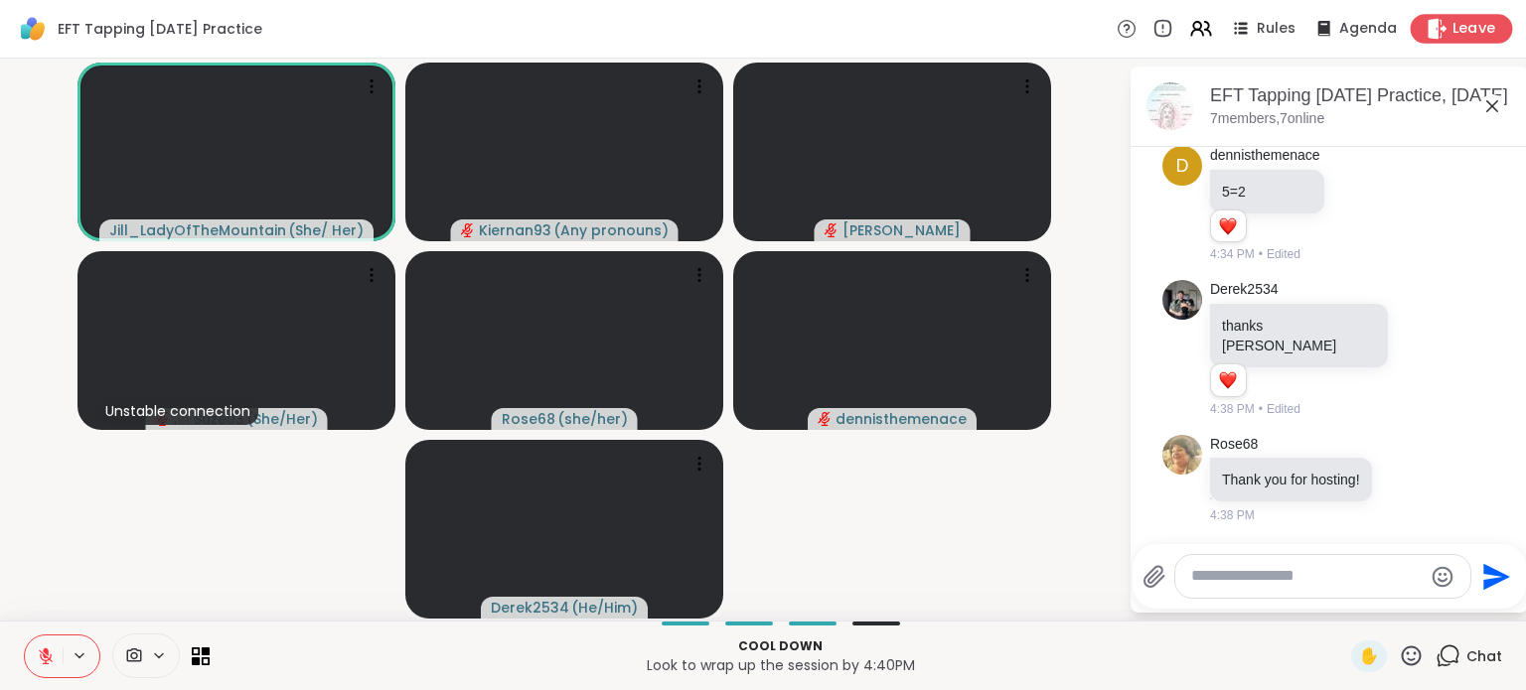
click at [1452, 27] on span "Leave" at bounding box center [1474, 29] width 44 height 21
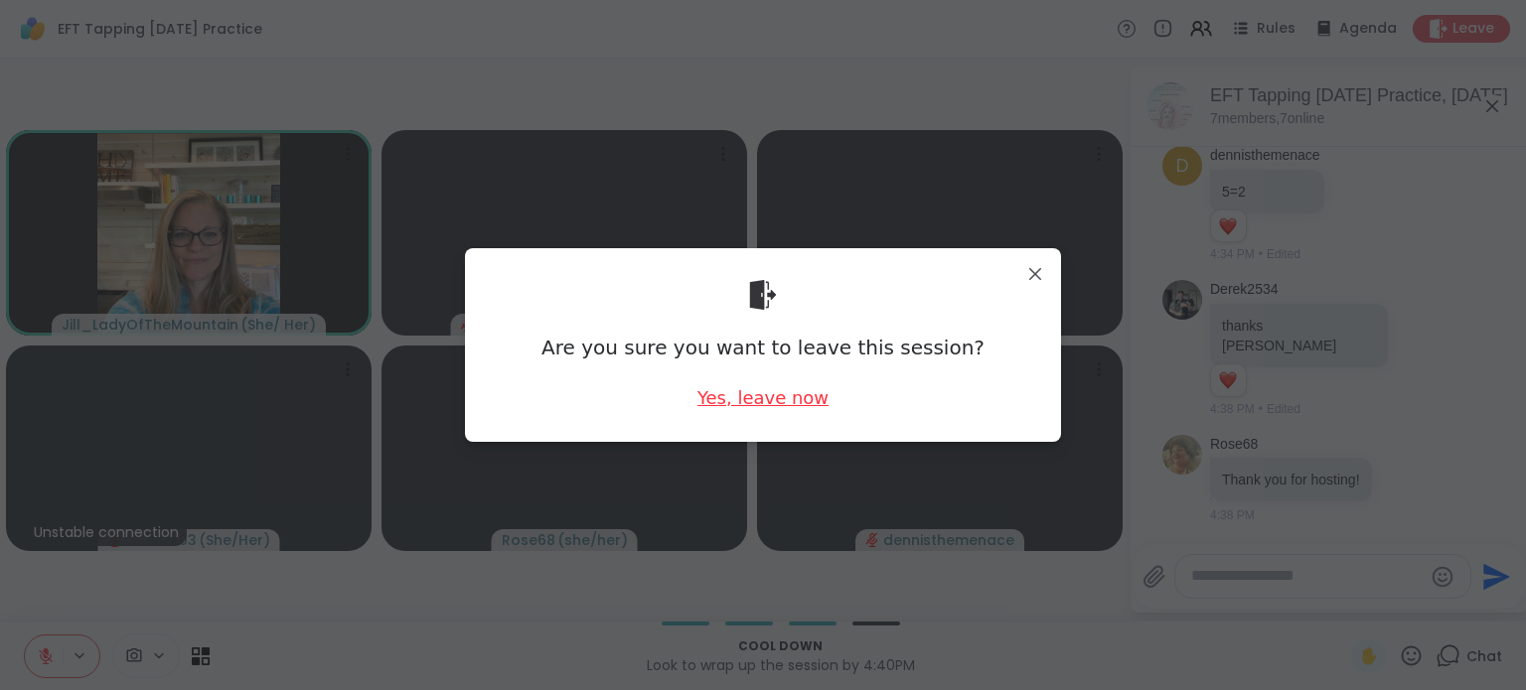
click at [782, 398] on div "Yes, leave now" at bounding box center [762, 397] width 131 height 25
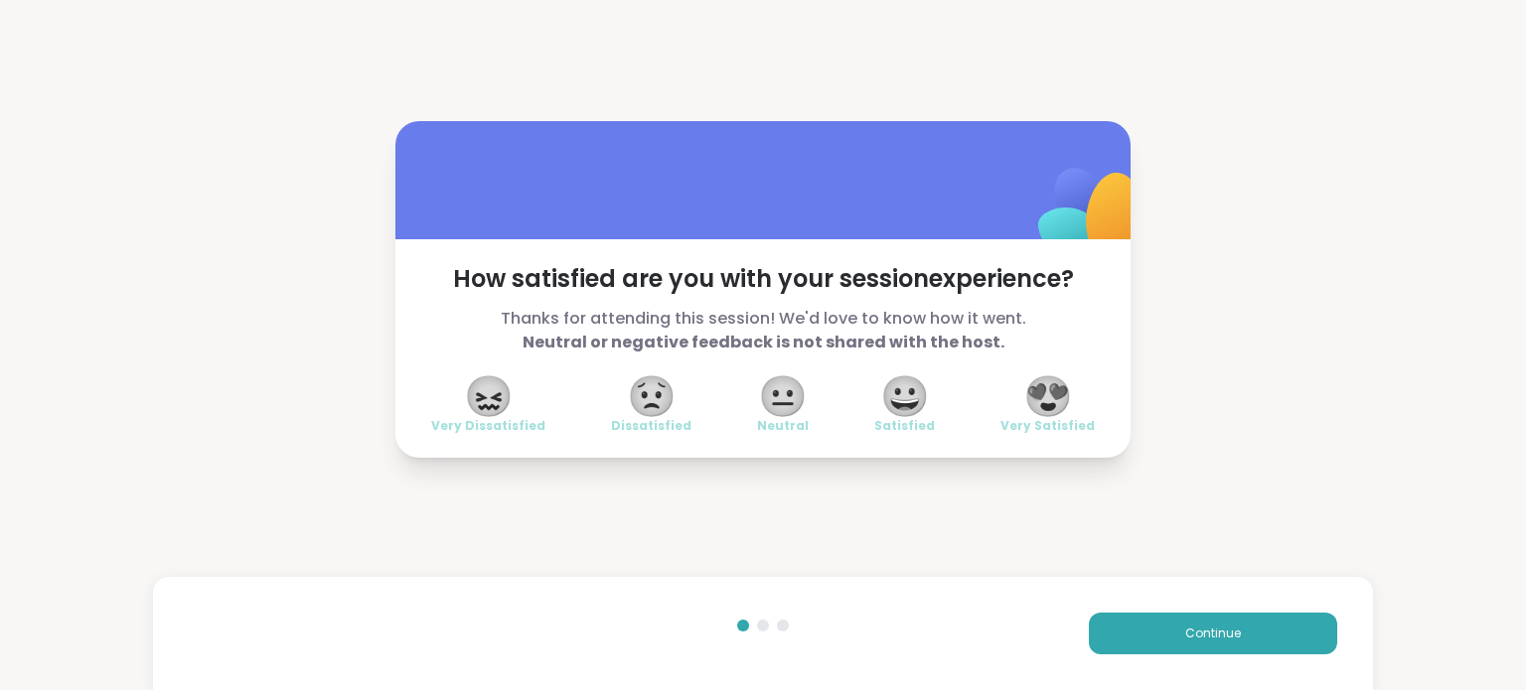
click at [891, 399] on span "😀" at bounding box center [905, 396] width 50 height 36
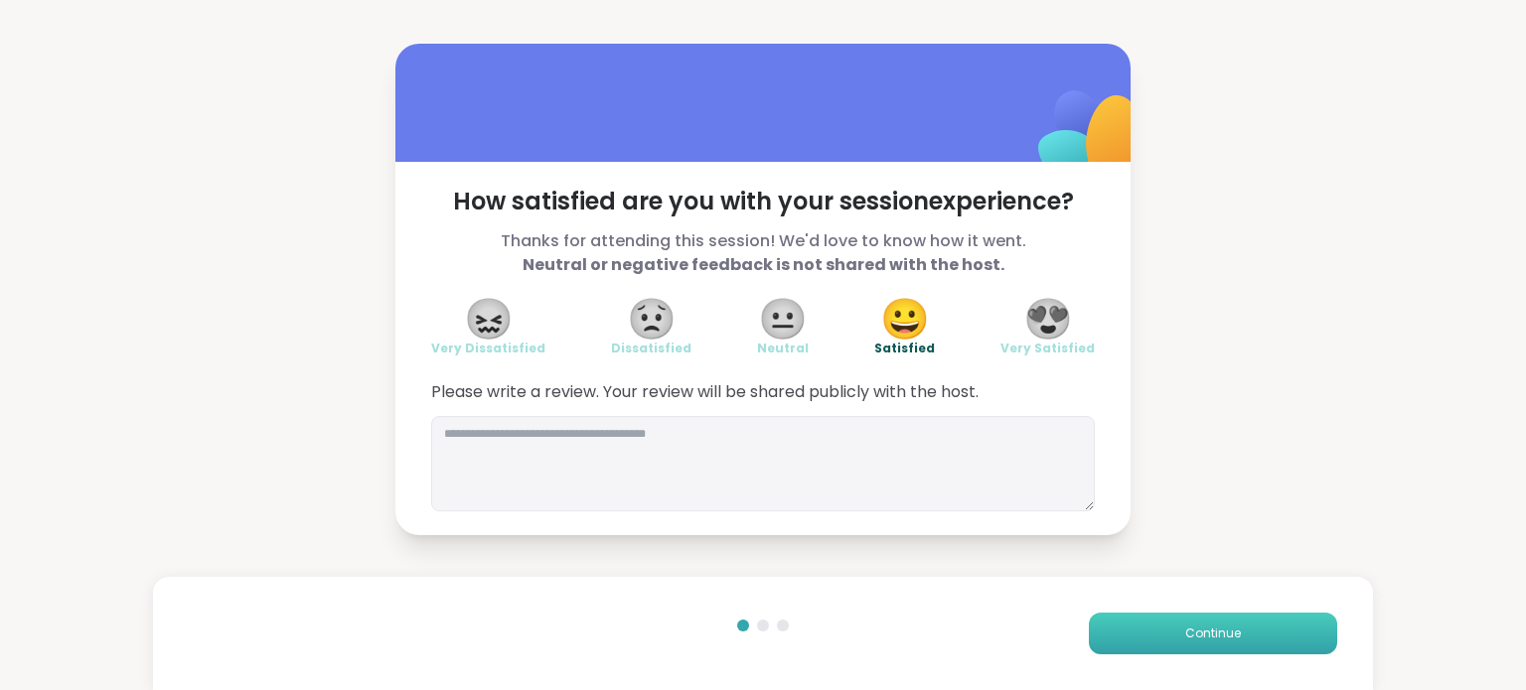
click at [1194, 639] on span "Continue" at bounding box center [1213, 634] width 56 height 18
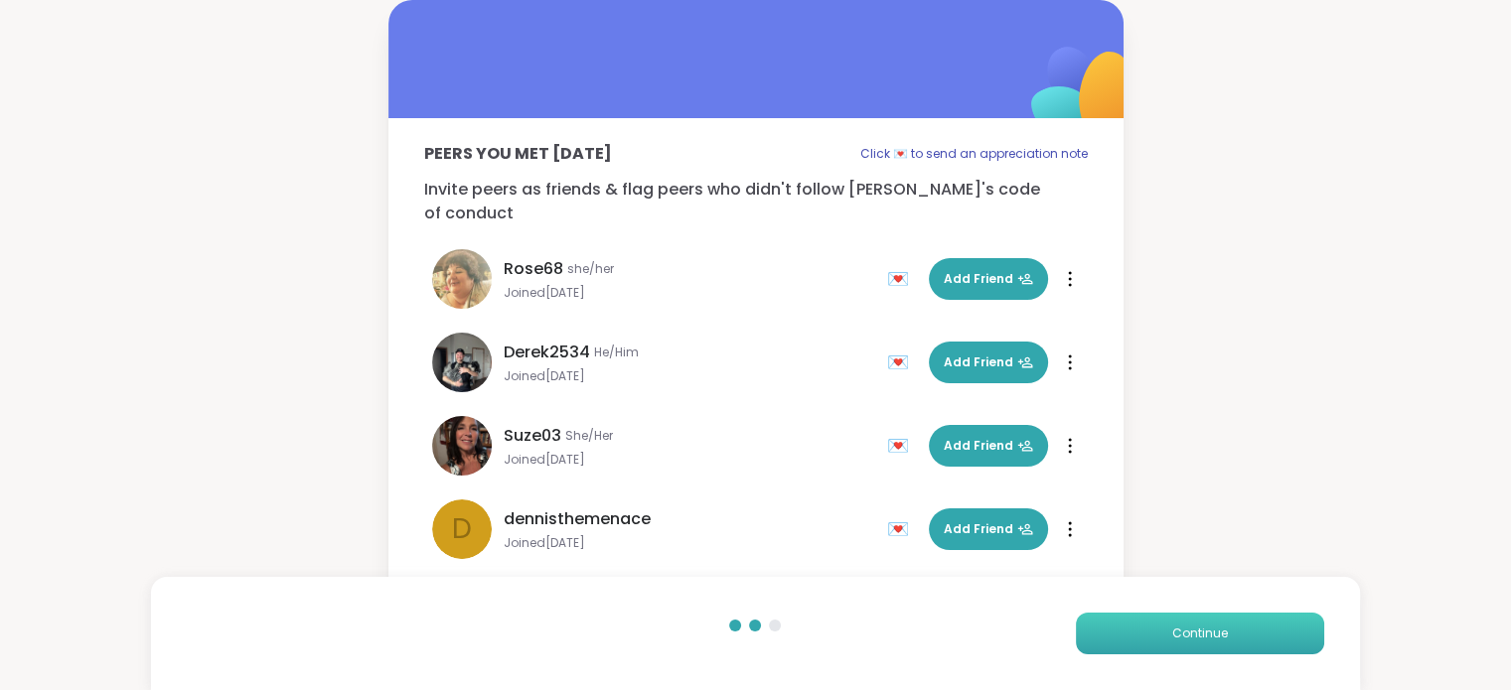
click at [1194, 639] on span "Continue" at bounding box center [1200, 634] width 56 height 18
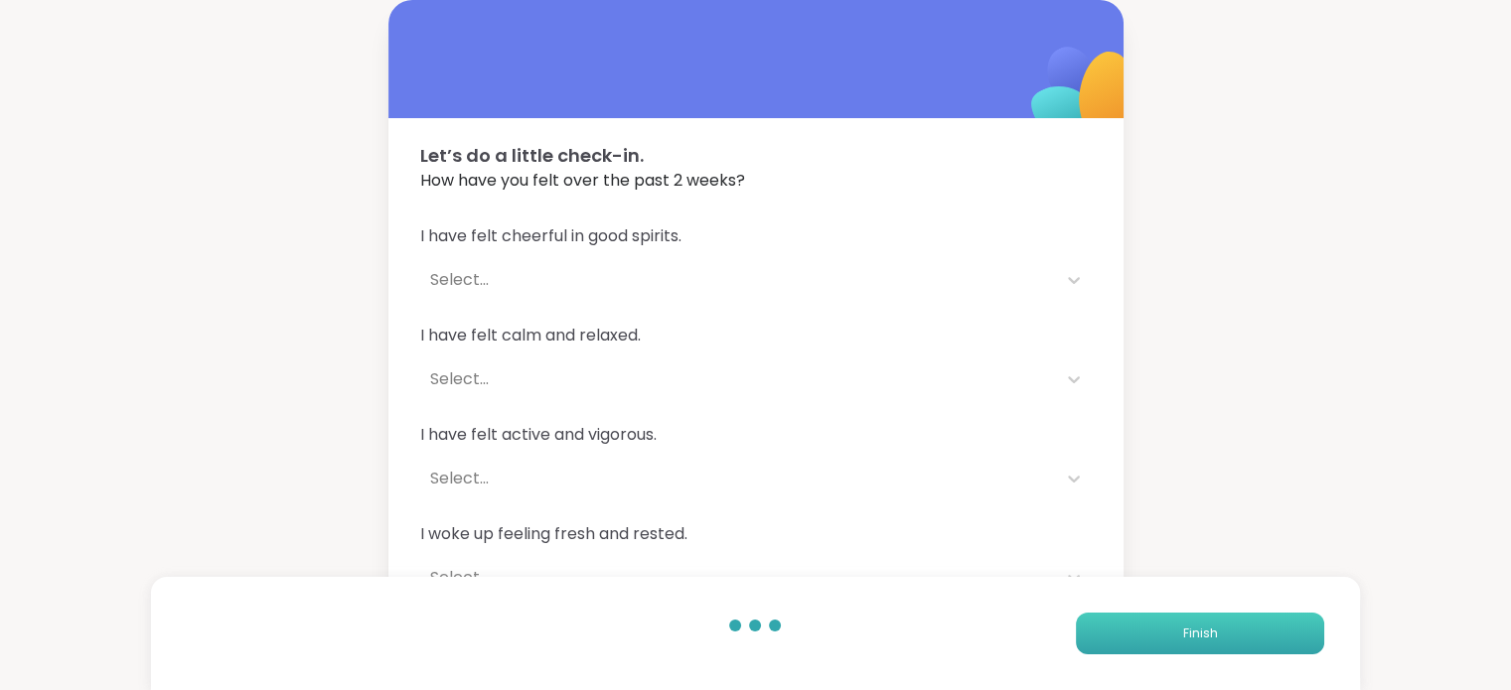
click at [1194, 639] on span "Finish" at bounding box center [1199, 634] width 35 height 18
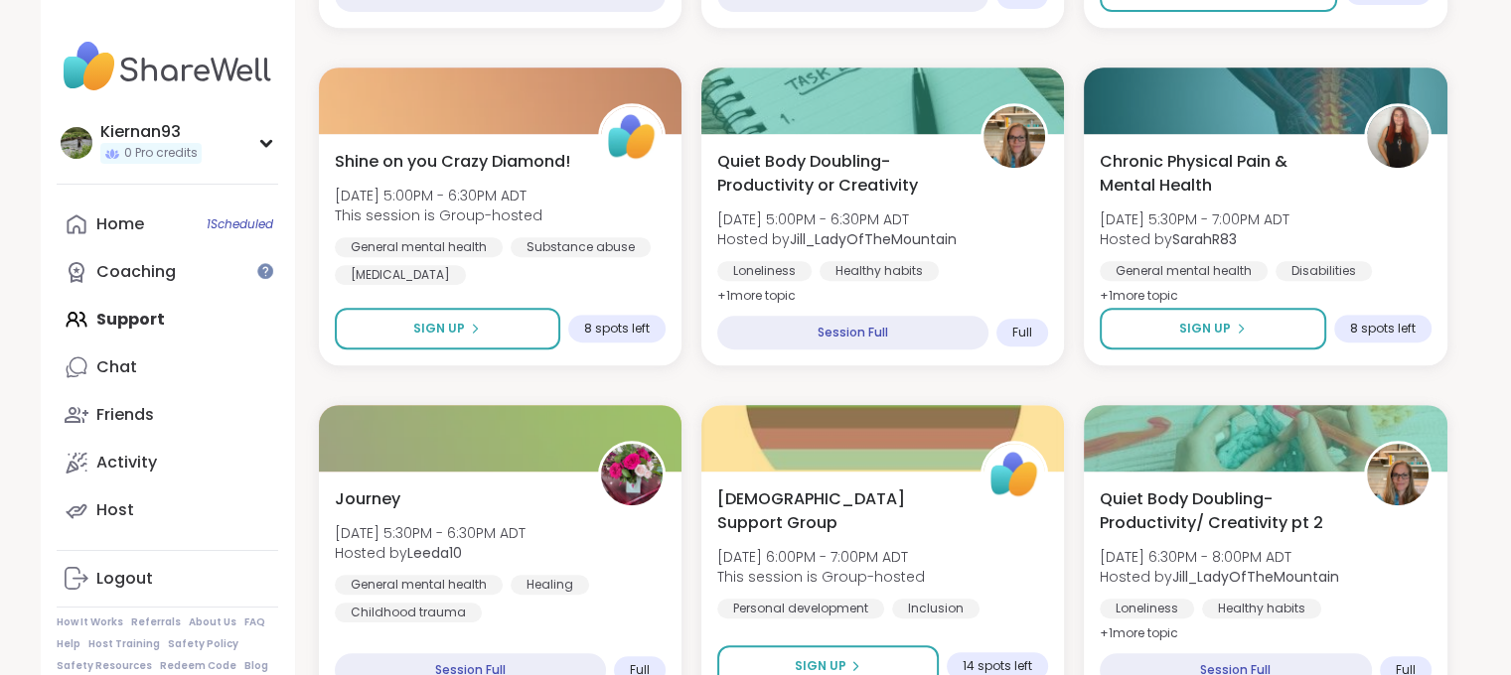
scroll to position [877, 0]
